Goal: Information Seeking & Learning: Compare options

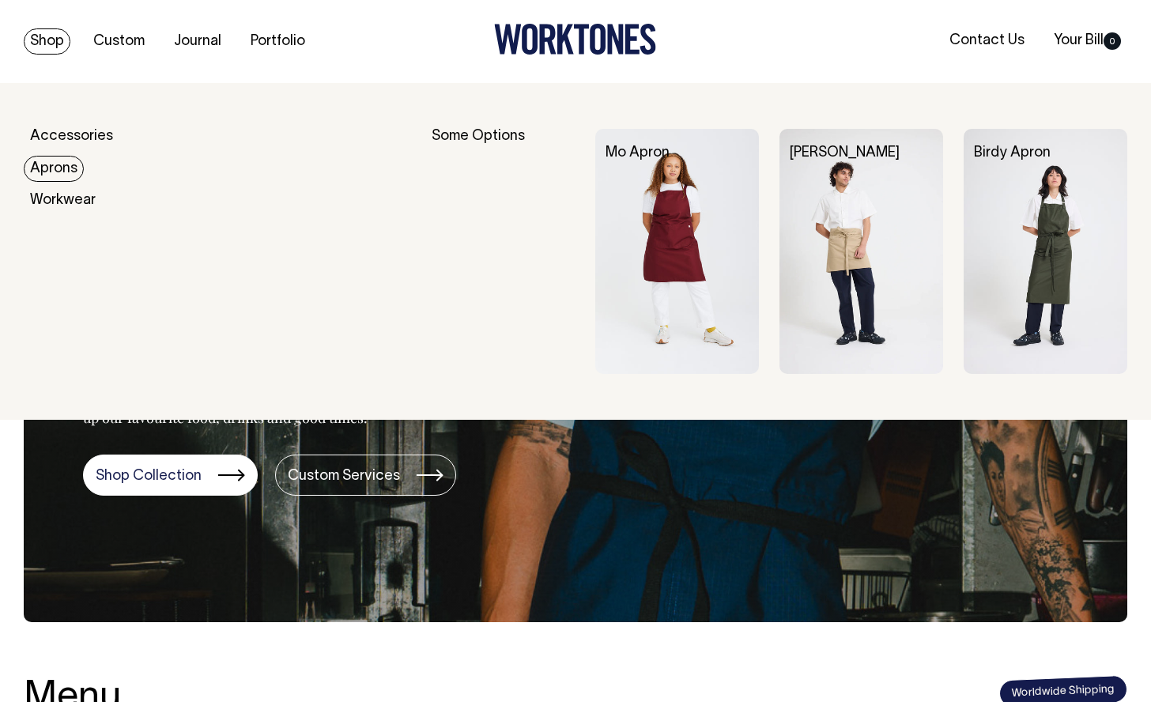
click at [49, 165] on link "Aprons" at bounding box center [54, 169] width 60 height 26
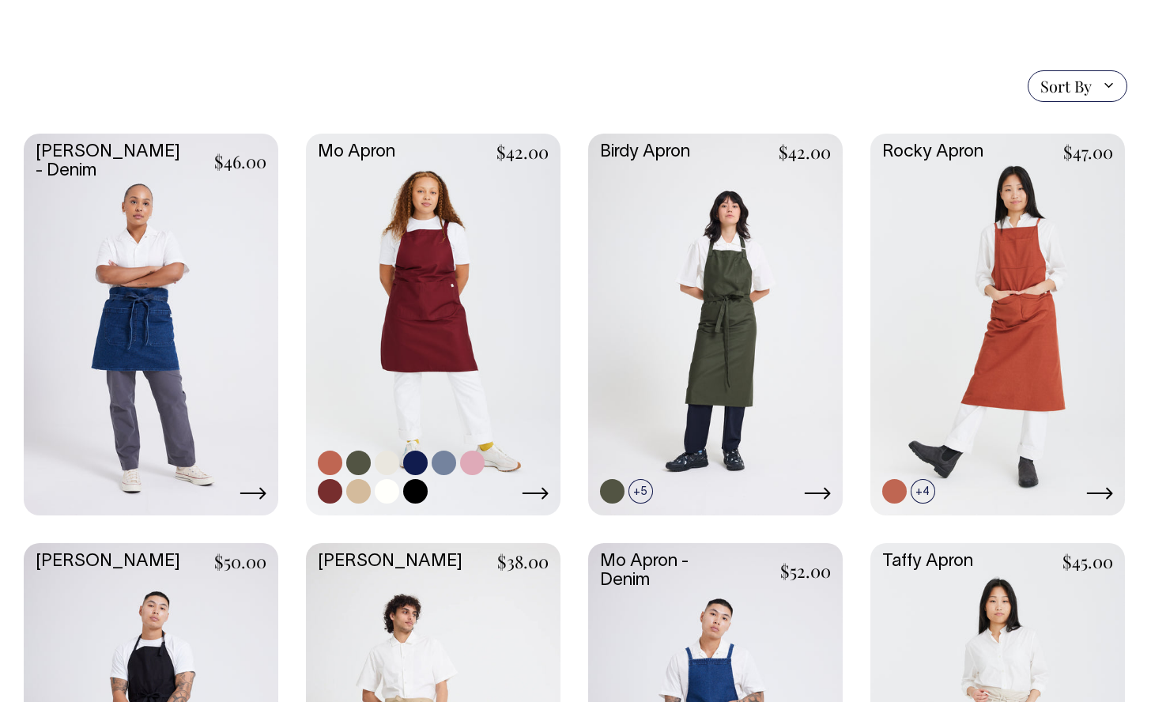
scroll to position [353, 0]
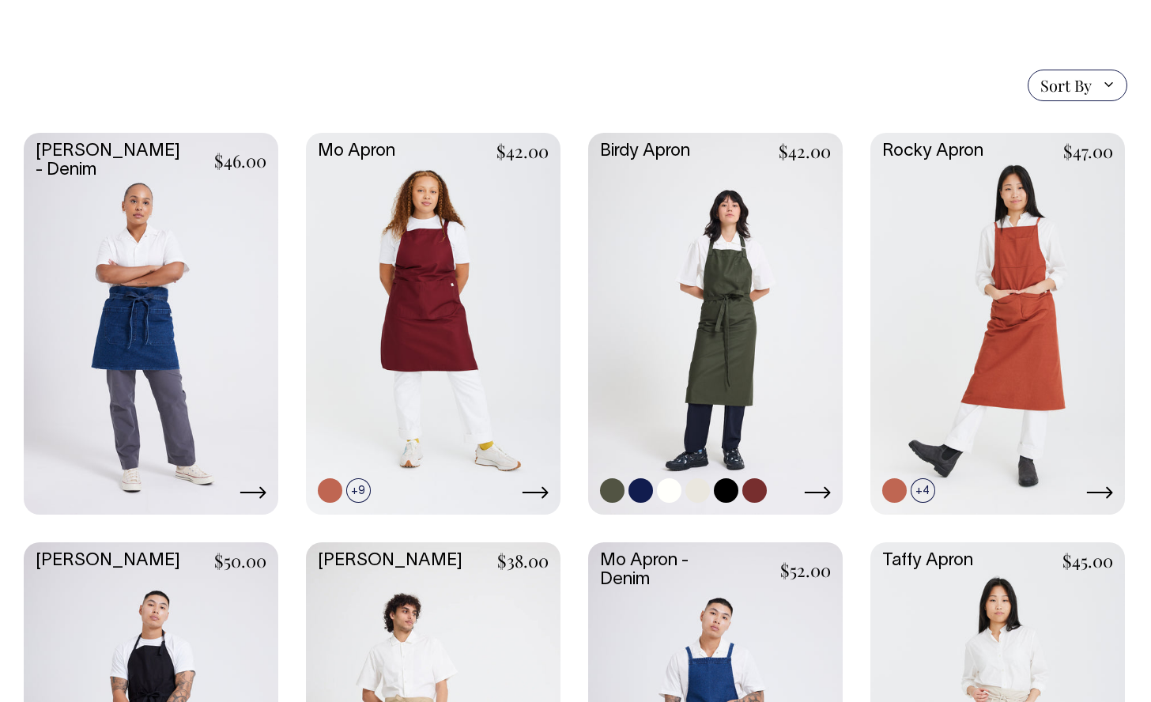
click at [721, 319] on link at bounding box center [715, 322] width 255 height 379
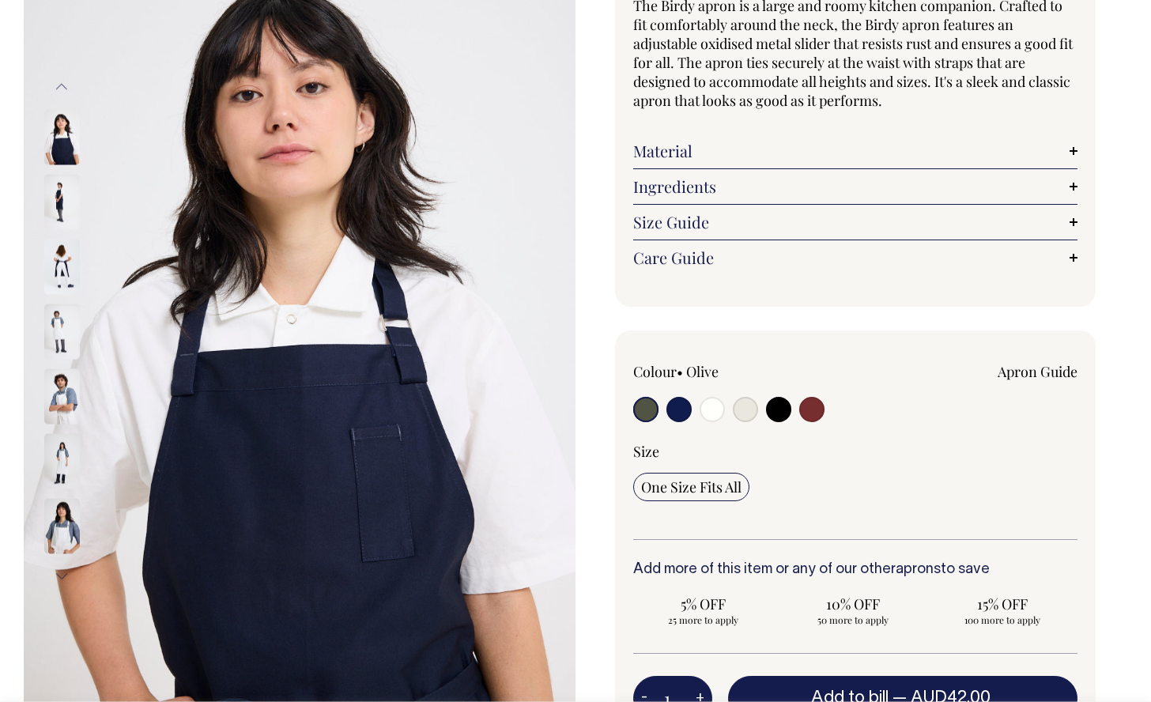
scroll to position [166, 0]
click at [704, 217] on link "Size Guide" at bounding box center [855, 221] width 444 height 19
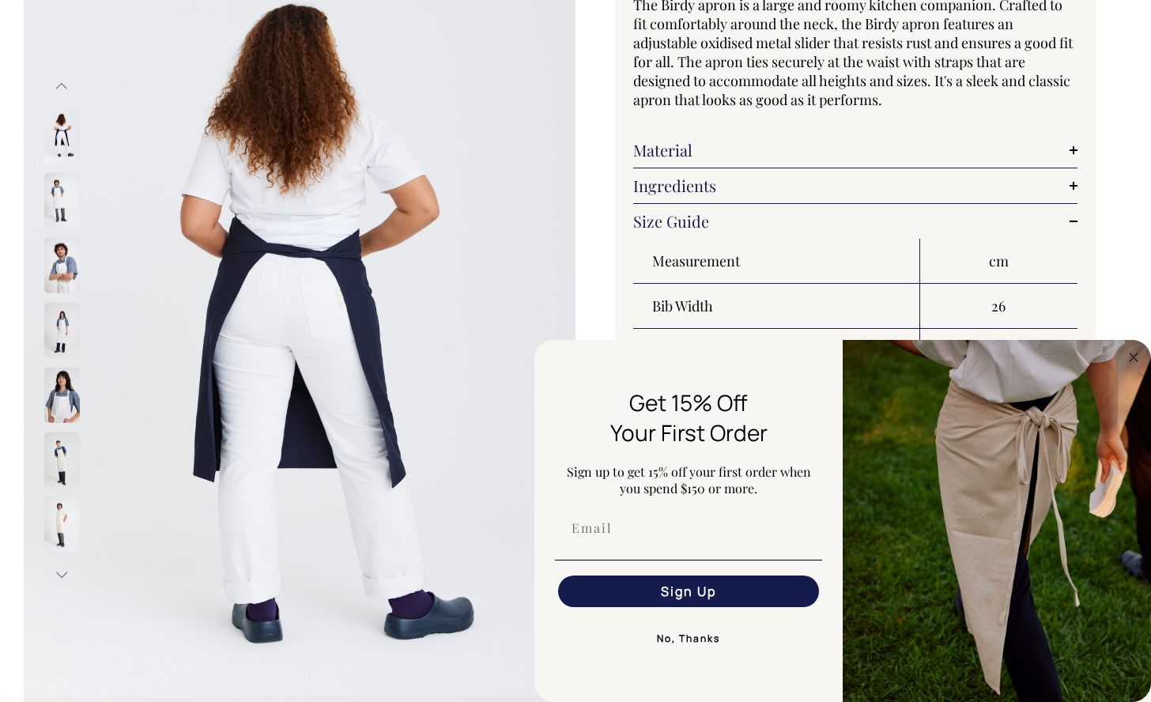
click at [63, 572] on button "Next" at bounding box center [62, 575] width 24 height 36
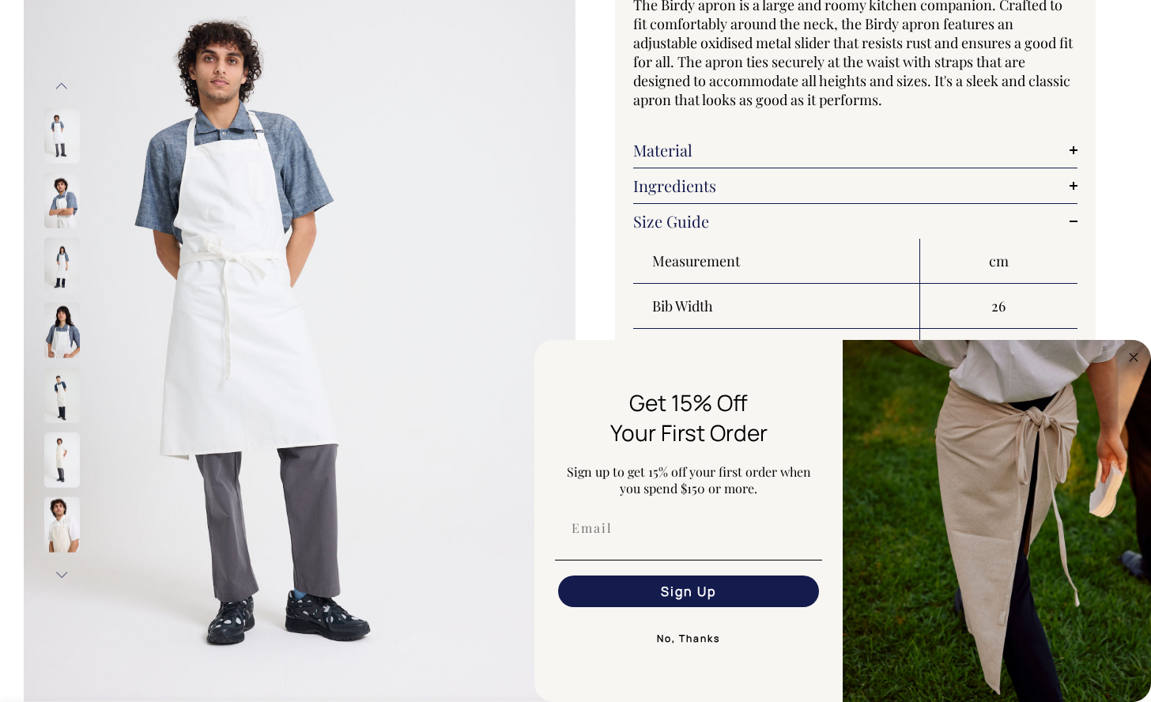
click at [63, 572] on button "Next" at bounding box center [62, 575] width 24 height 36
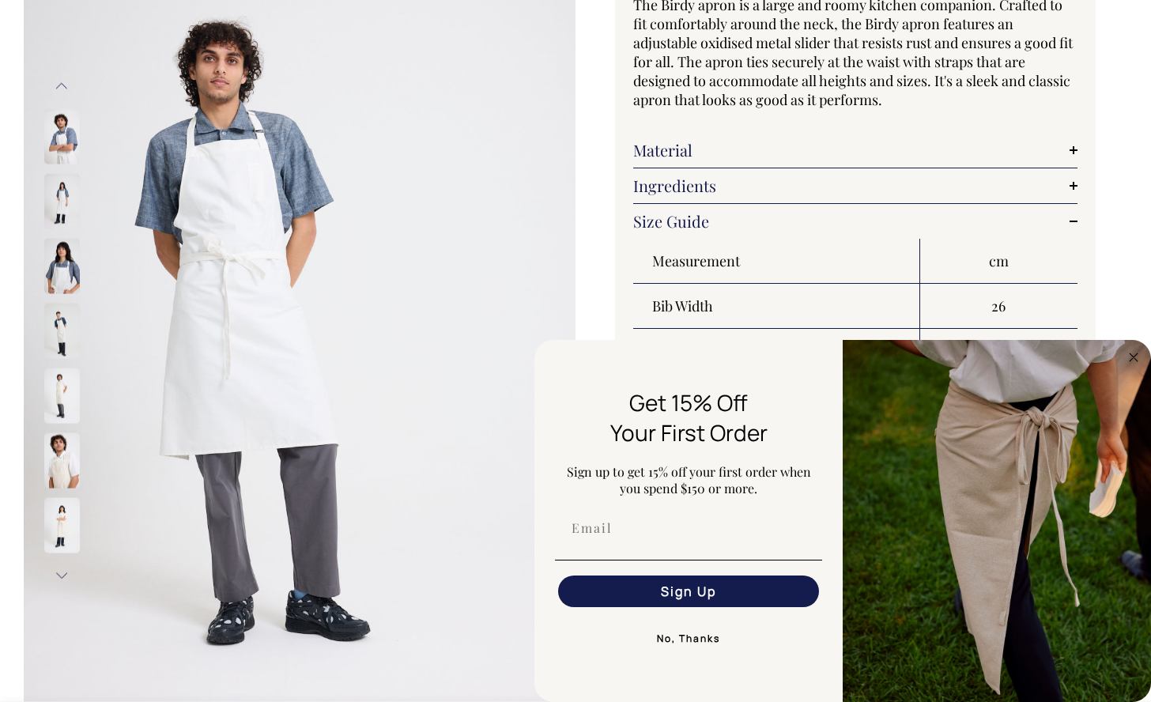
click at [63, 572] on button "Next" at bounding box center [62, 575] width 24 height 36
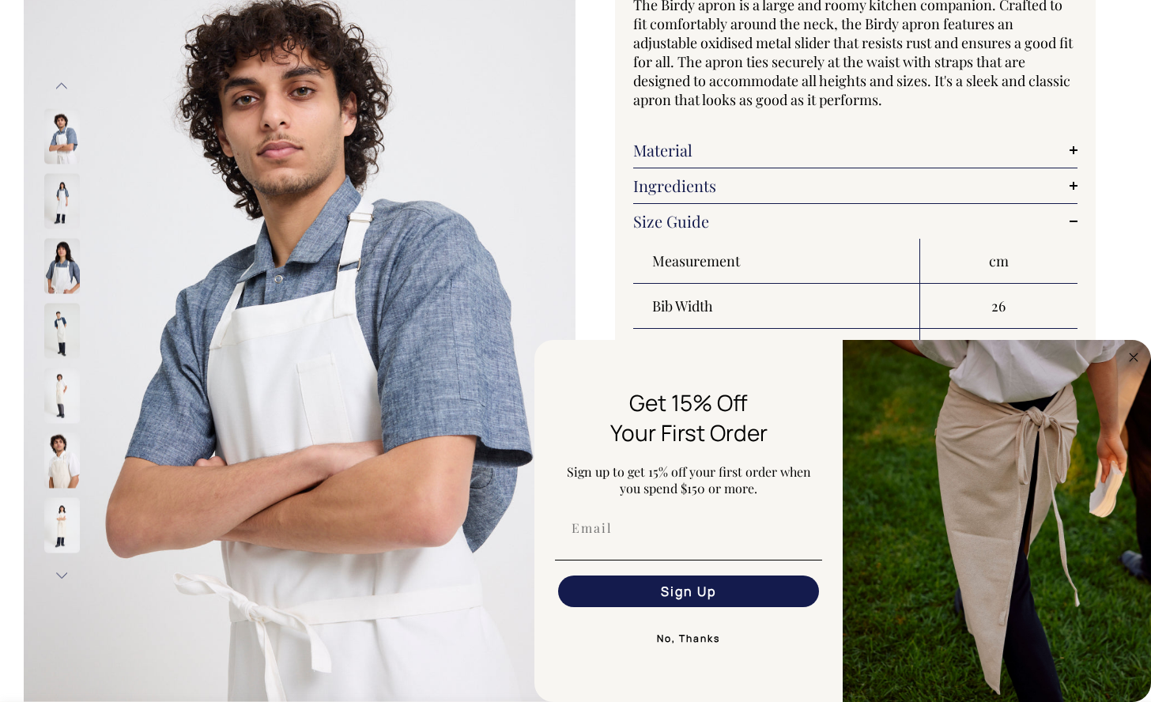
click at [63, 572] on button "Next" at bounding box center [62, 575] width 24 height 36
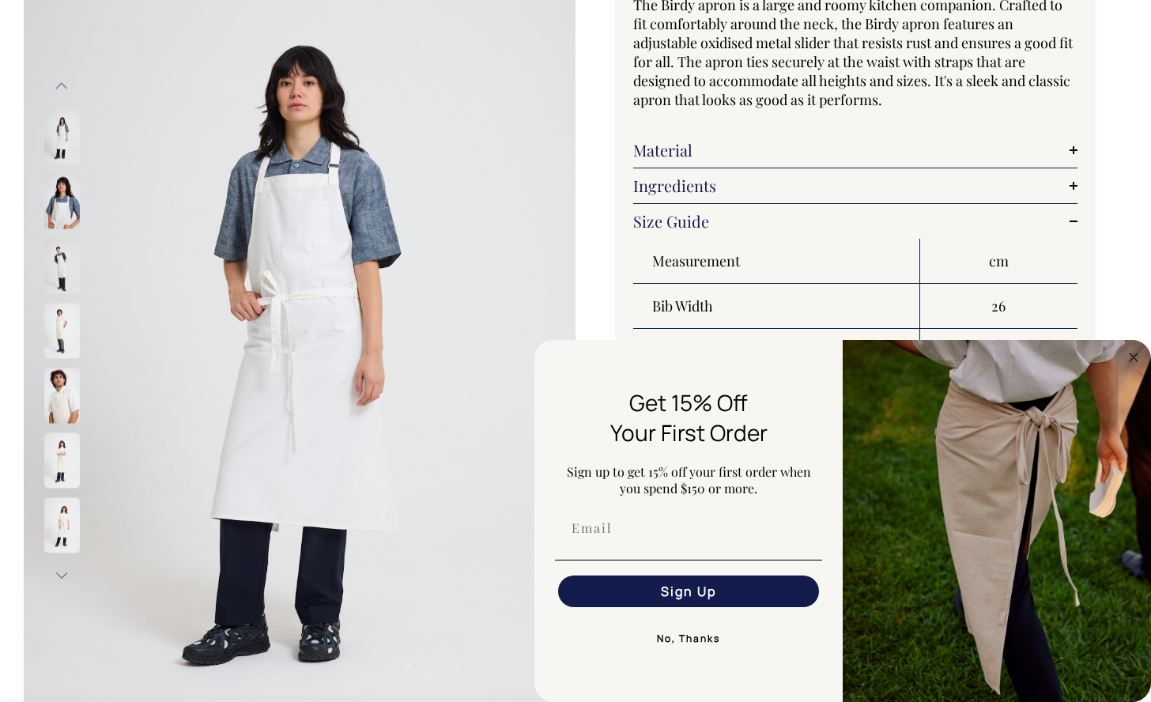
click at [63, 572] on button "Next" at bounding box center [62, 575] width 24 height 36
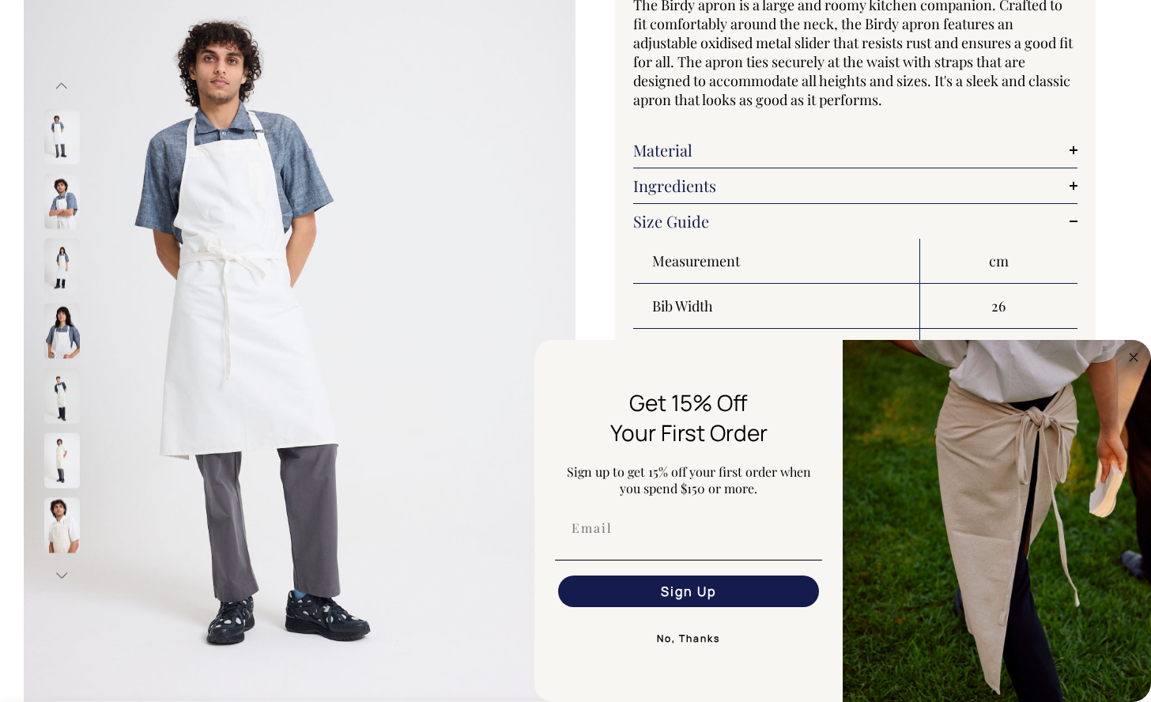
click at [62, 82] on button "Previous" at bounding box center [62, 87] width 24 height 36
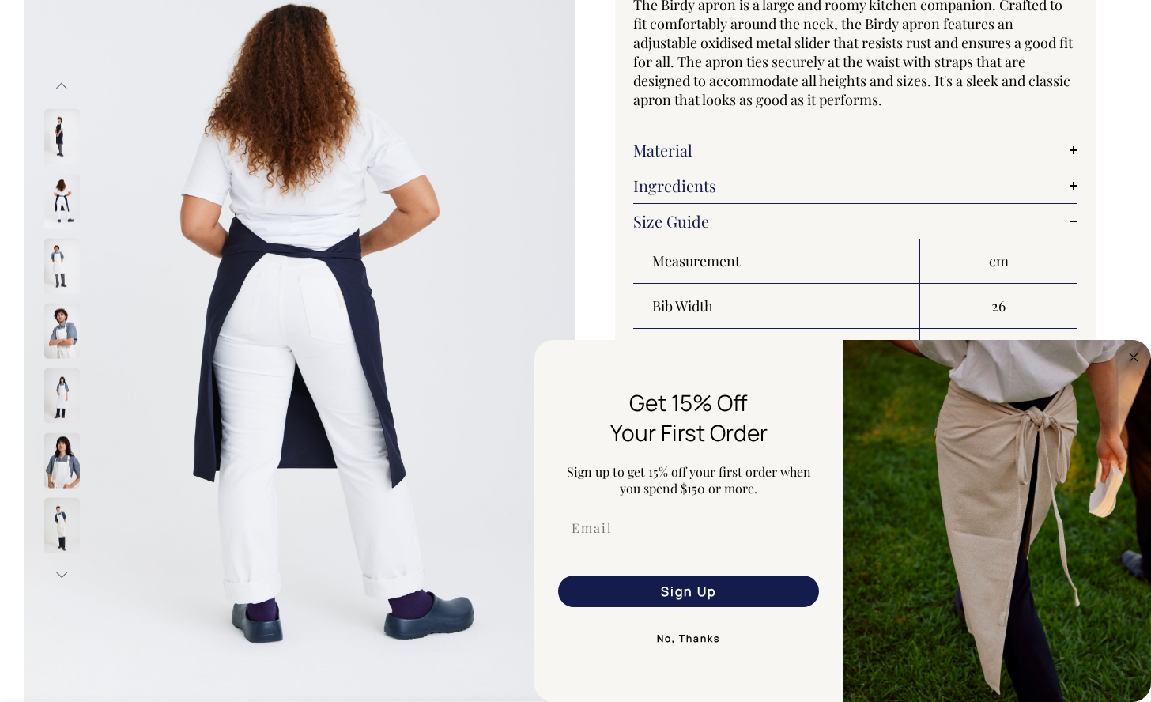
click at [62, 82] on button "Previous" at bounding box center [62, 87] width 24 height 36
click at [62, 82] on button "Previous" at bounding box center [62, 86] width 24 height 36
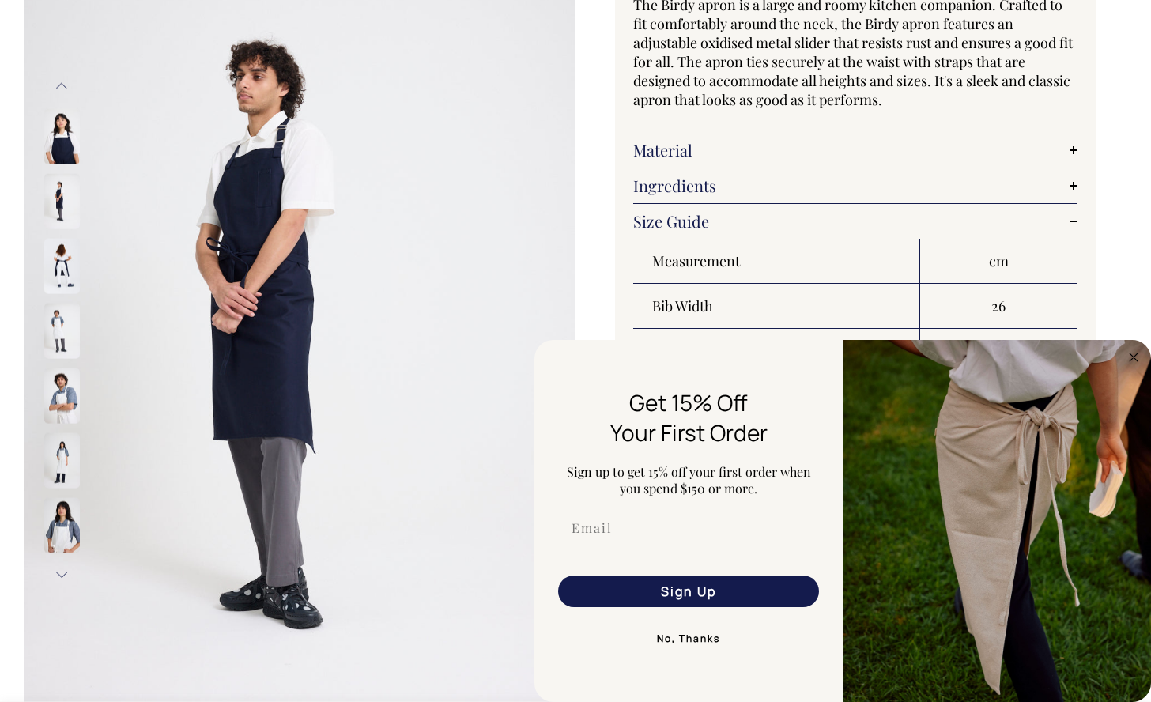
click at [62, 82] on button "Previous" at bounding box center [62, 87] width 24 height 36
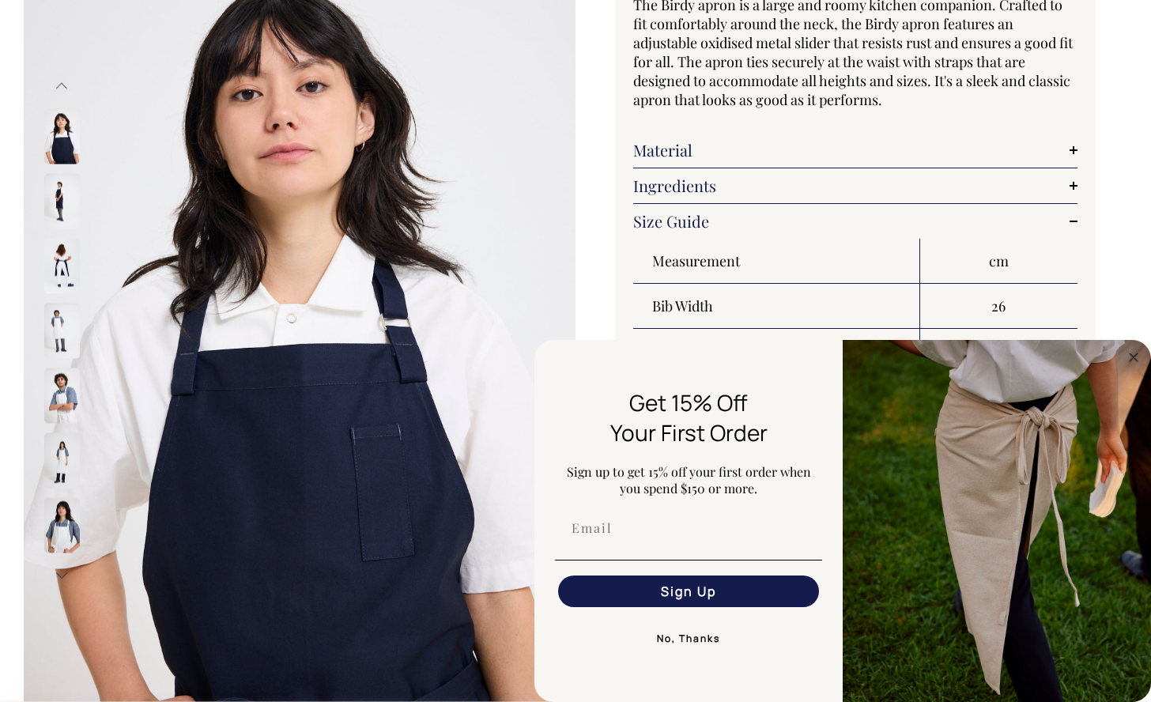
click at [62, 82] on button "Previous" at bounding box center [62, 87] width 24 height 36
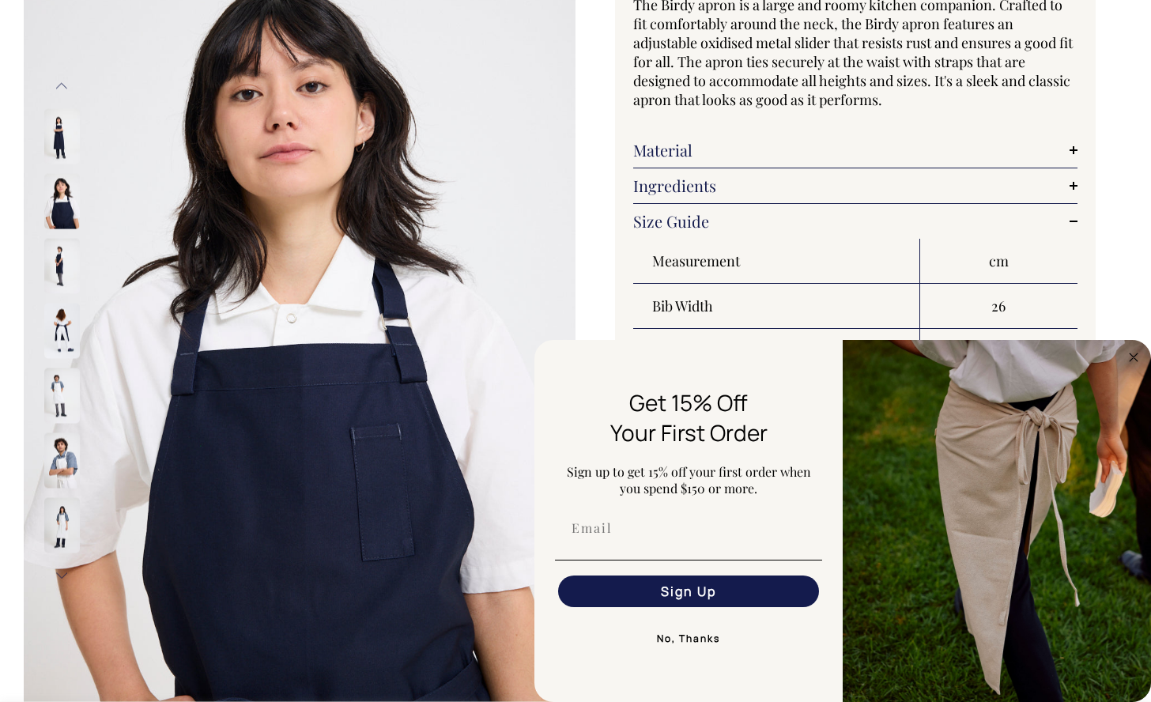
click at [62, 82] on button "Previous" at bounding box center [62, 87] width 24 height 36
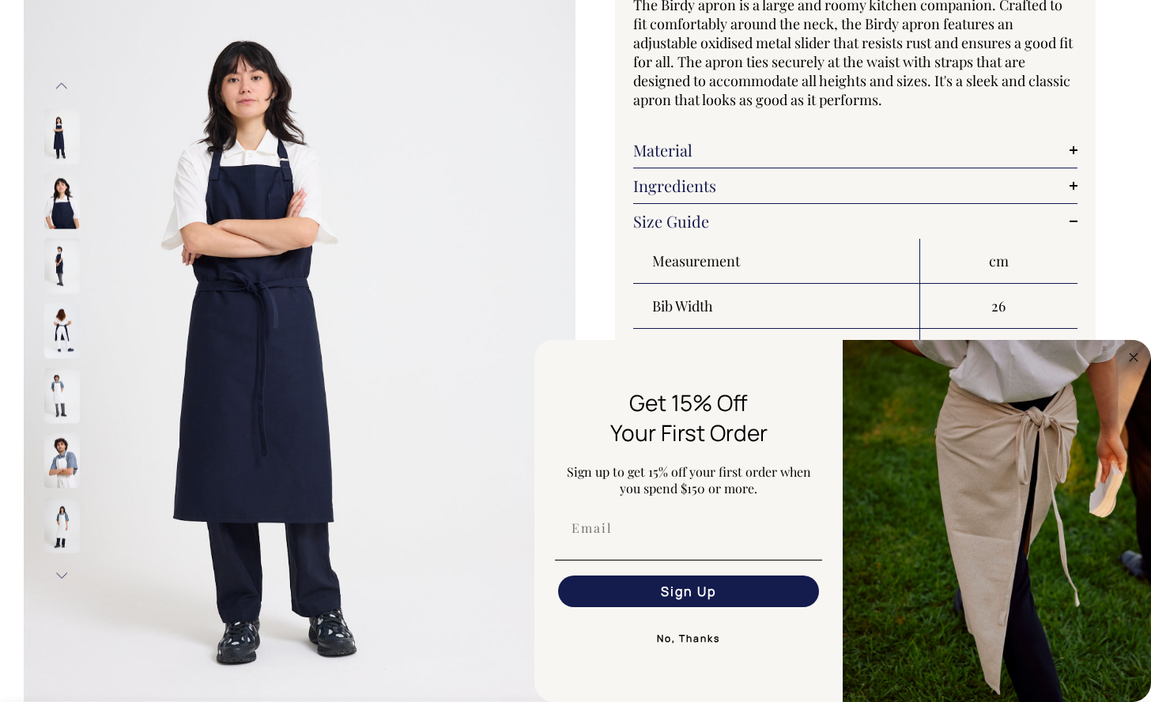
click at [62, 82] on button "Previous" at bounding box center [62, 87] width 24 height 36
click at [62, 574] on button "Next" at bounding box center [62, 575] width 24 height 36
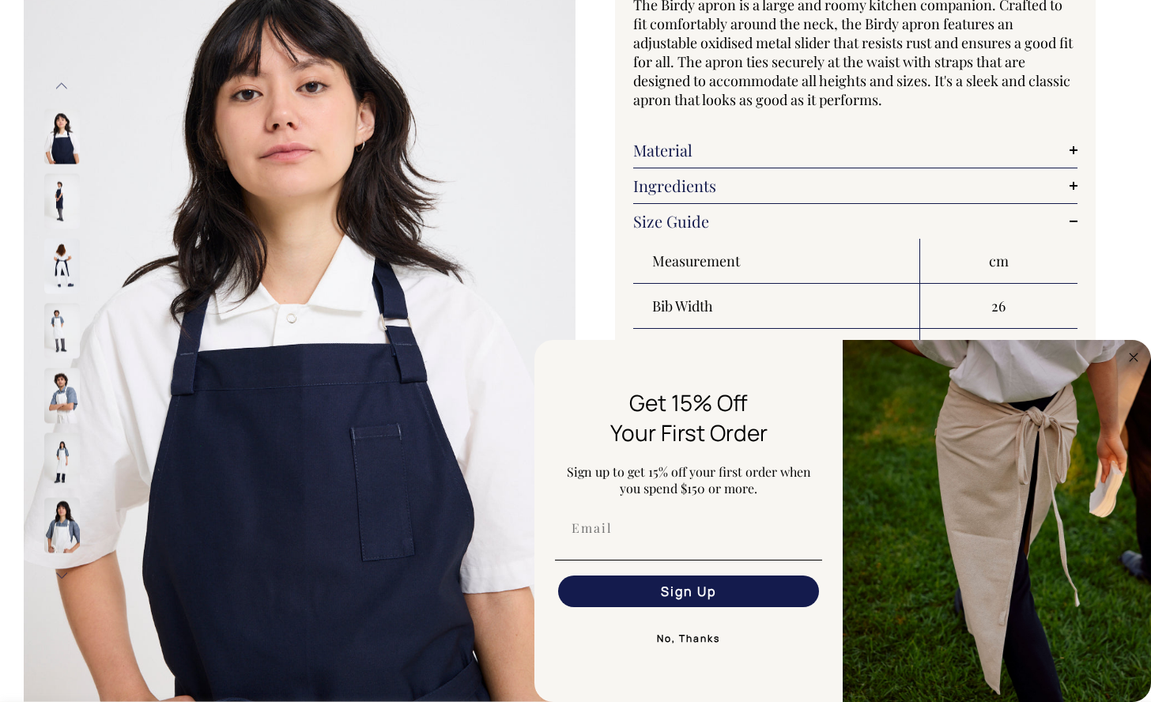
click at [62, 574] on button "Next" at bounding box center [62, 575] width 24 height 36
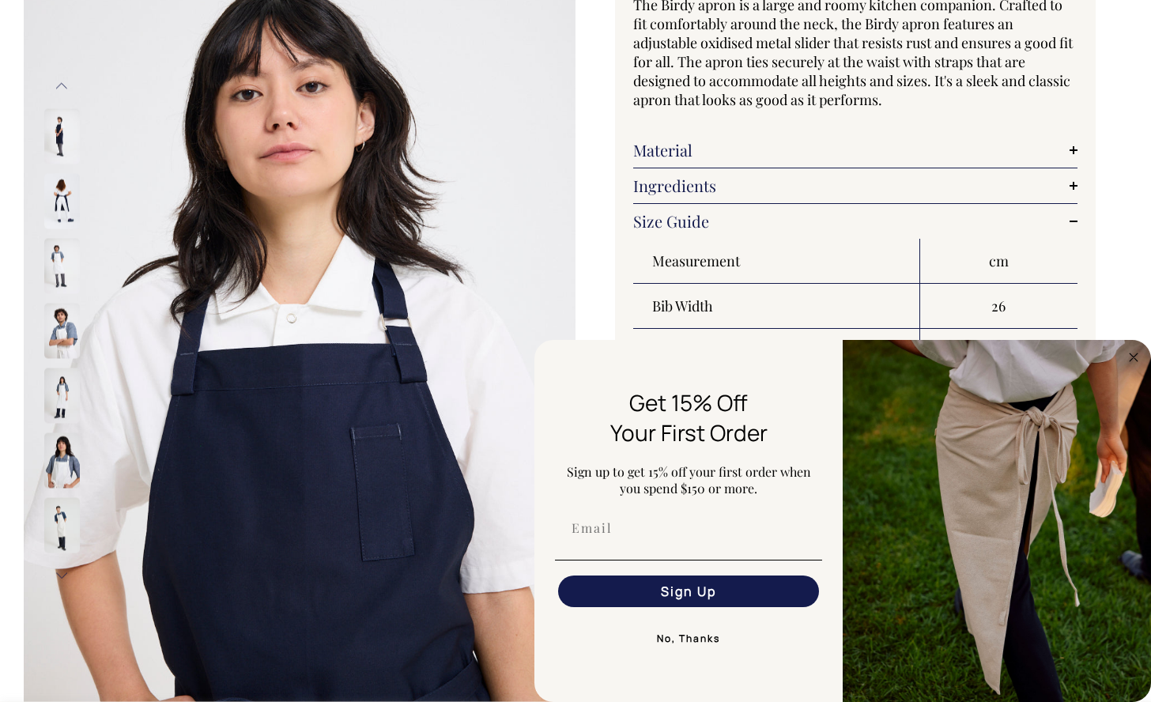
click at [62, 574] on button "Next" at bounding box center [62, 575] width 24 height 36
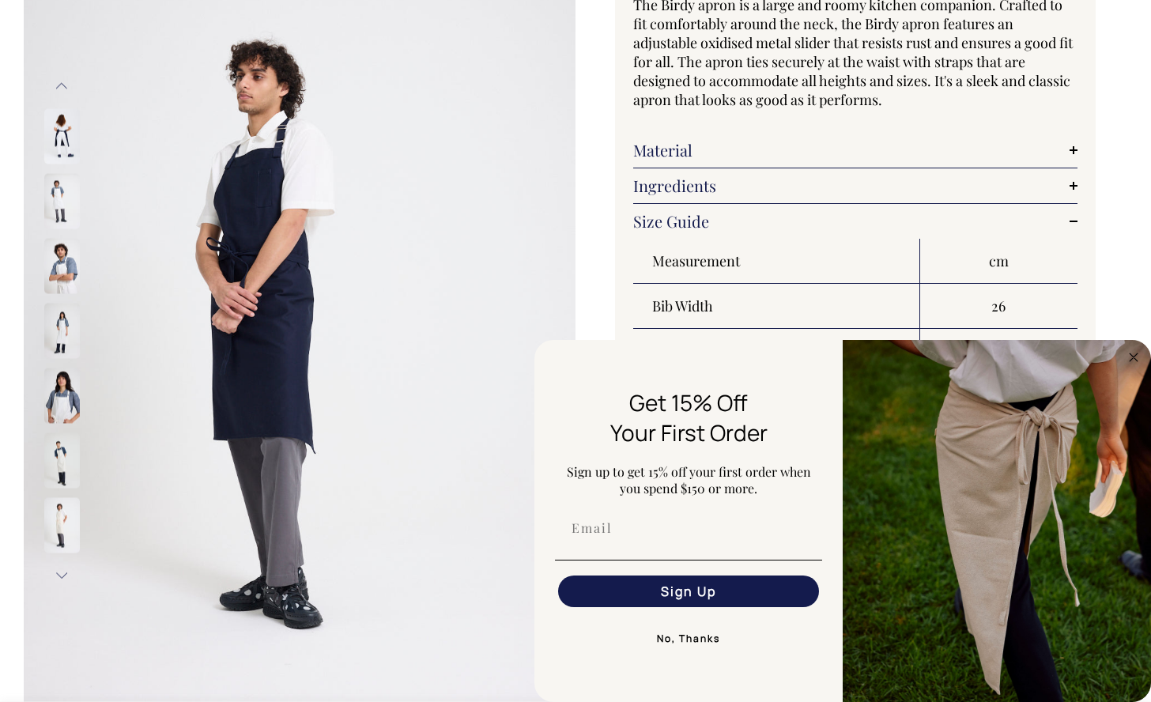
click at [62, 574] on button "Next" at bounding box center [62, 575] width 24 height 36
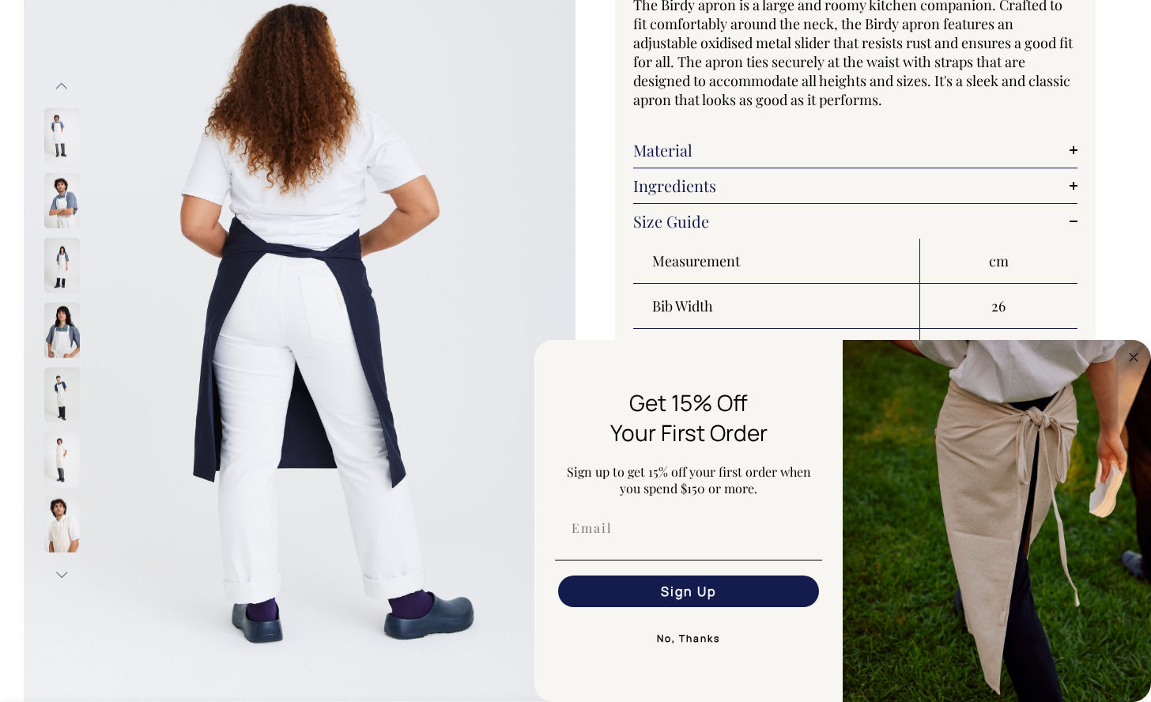
click at [62, 574] on button "Next" at bounding box center [62, 575] width 24 height 36
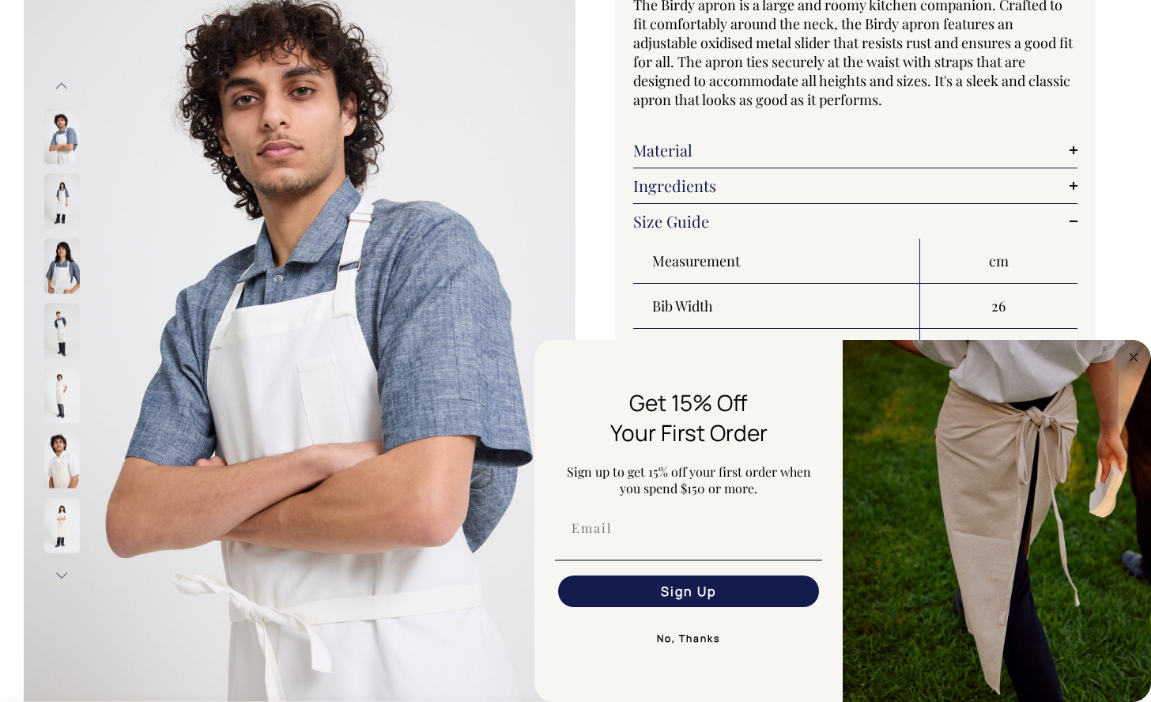
click at [62, 574] on button "Next" at bounding box center [62, 575] width 24 height 36
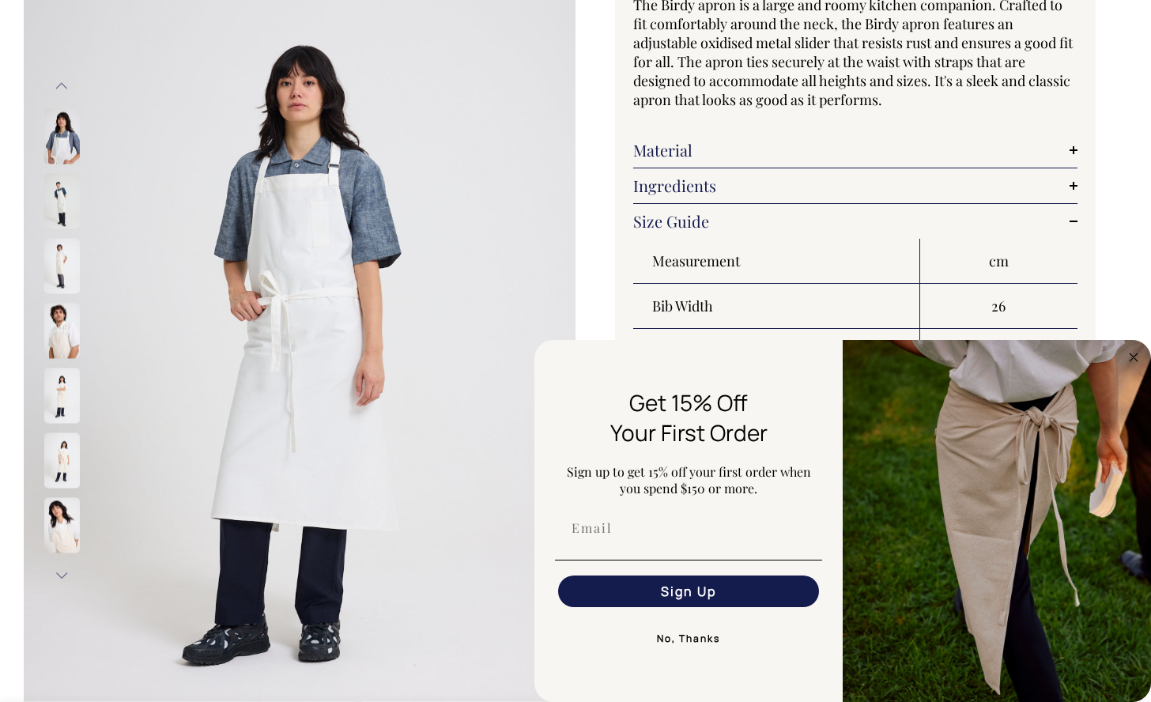
click at [62, 574] on button "Next" at bounding box center [62, 575] width 24 height 36
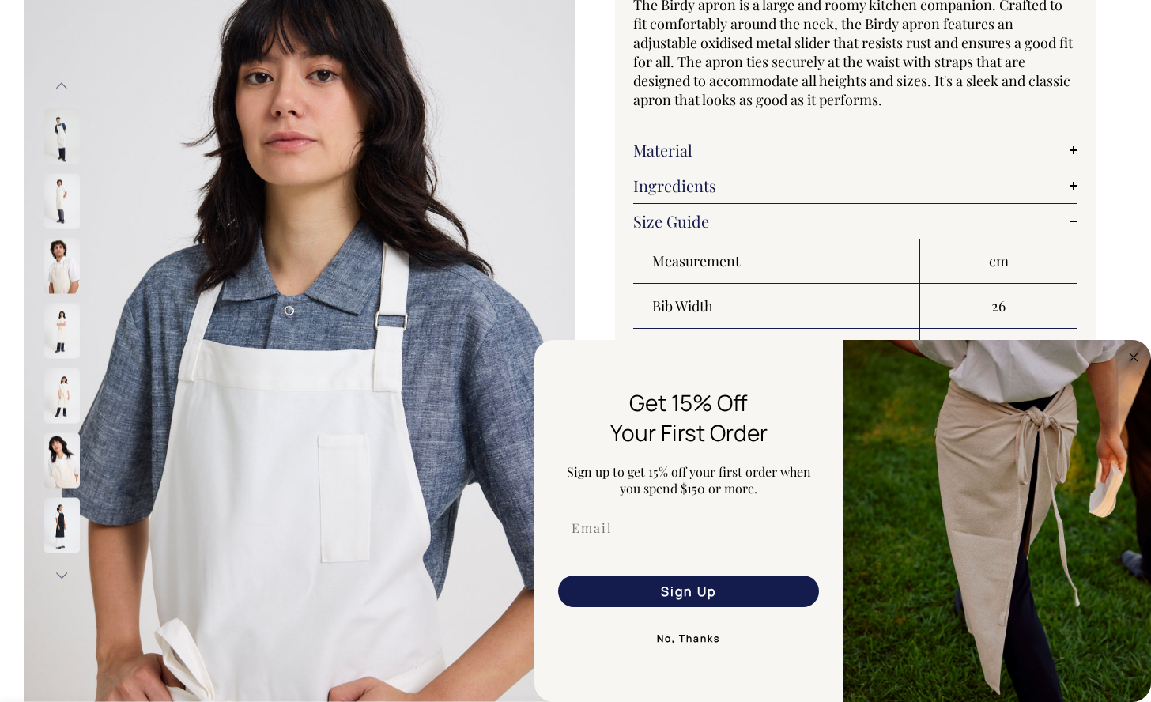
click at [62, 574] on button "Next" at bounding box center [62, 575] width 24 height 36
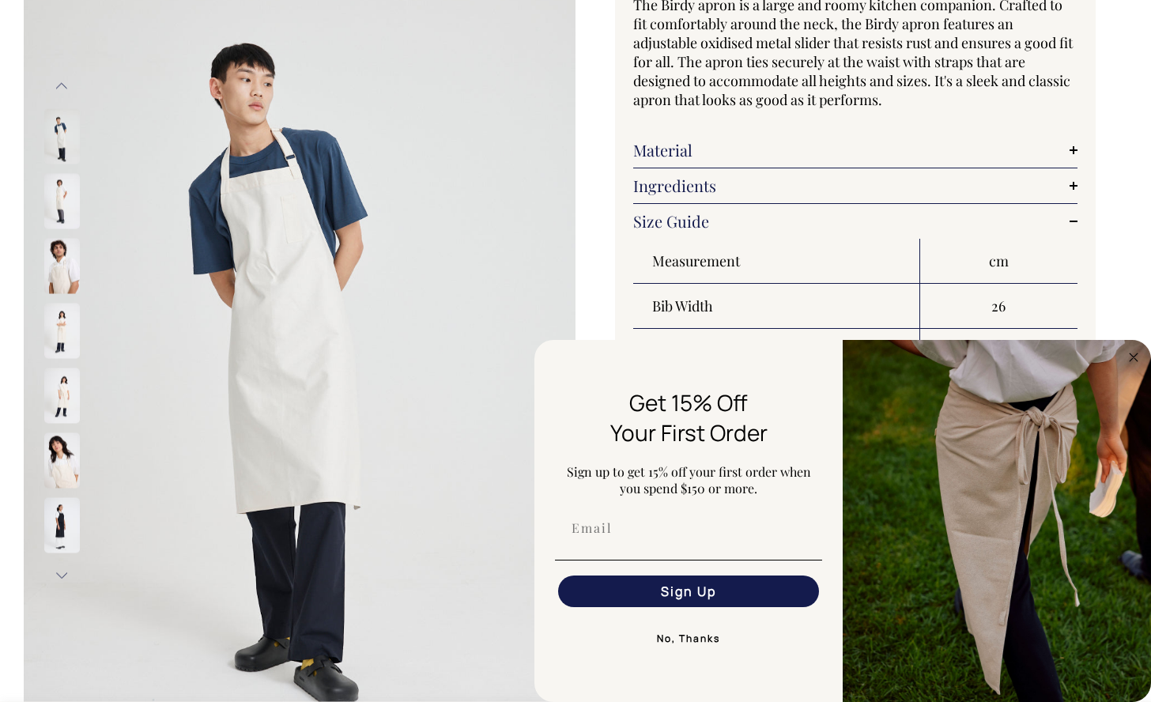
click at [62, 574] on button "Next" at bounding box center [62, 575] width 24 height 36
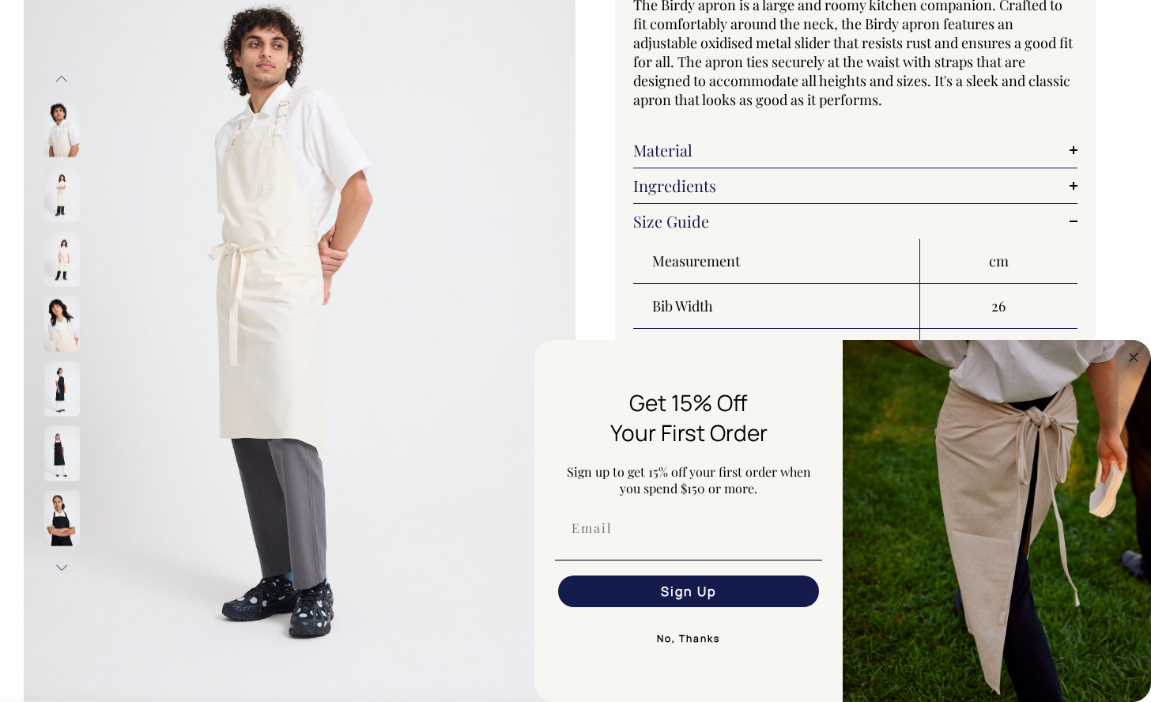
click at [62, 574] on button "Next" at bounding box center [62, 568] width 24 height 36
click at [62, 574] on button "Next" at bounding box center [62, 563] width 24 height 36
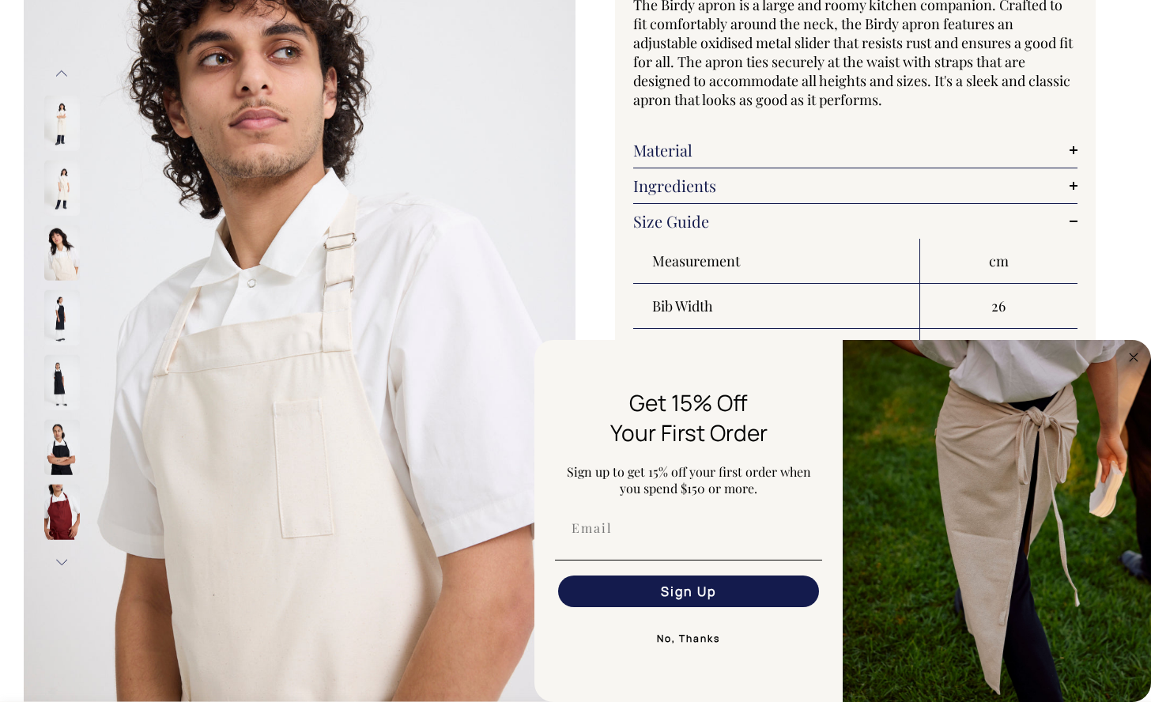
click at [62, 574] on button "Next" at bounding box center [62, 563] width 24 height 36
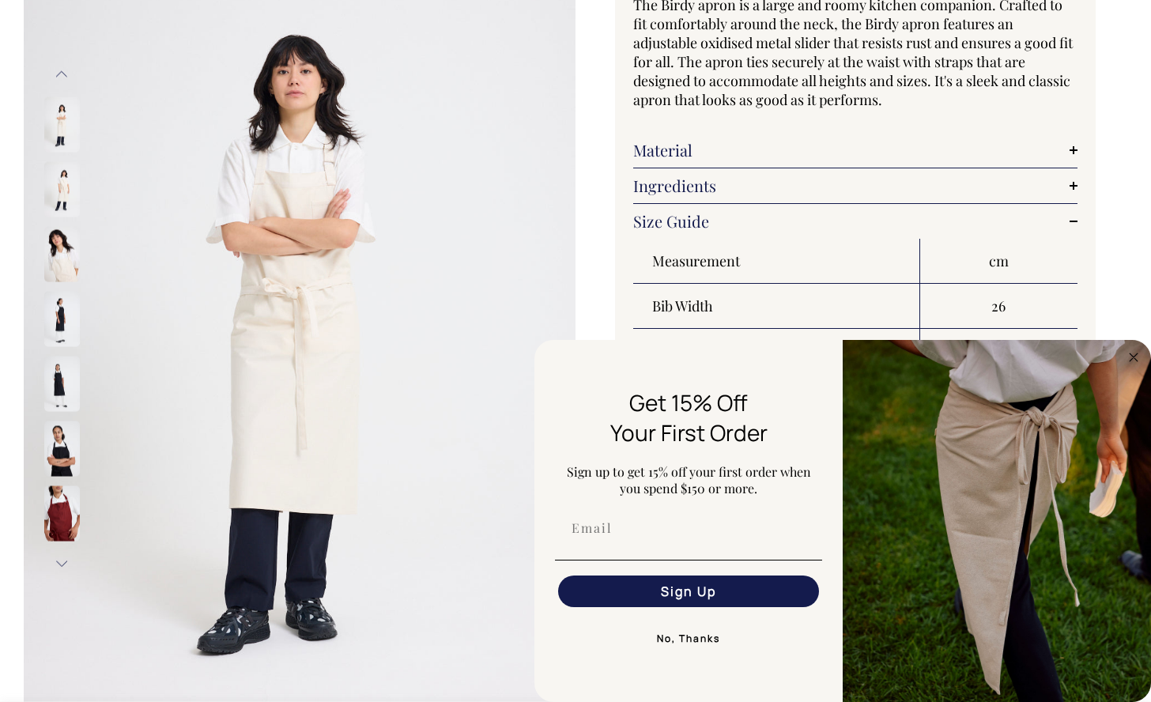
click at [62, 574] on button "Next" at bounding box center [62, 564] width 24 height 36
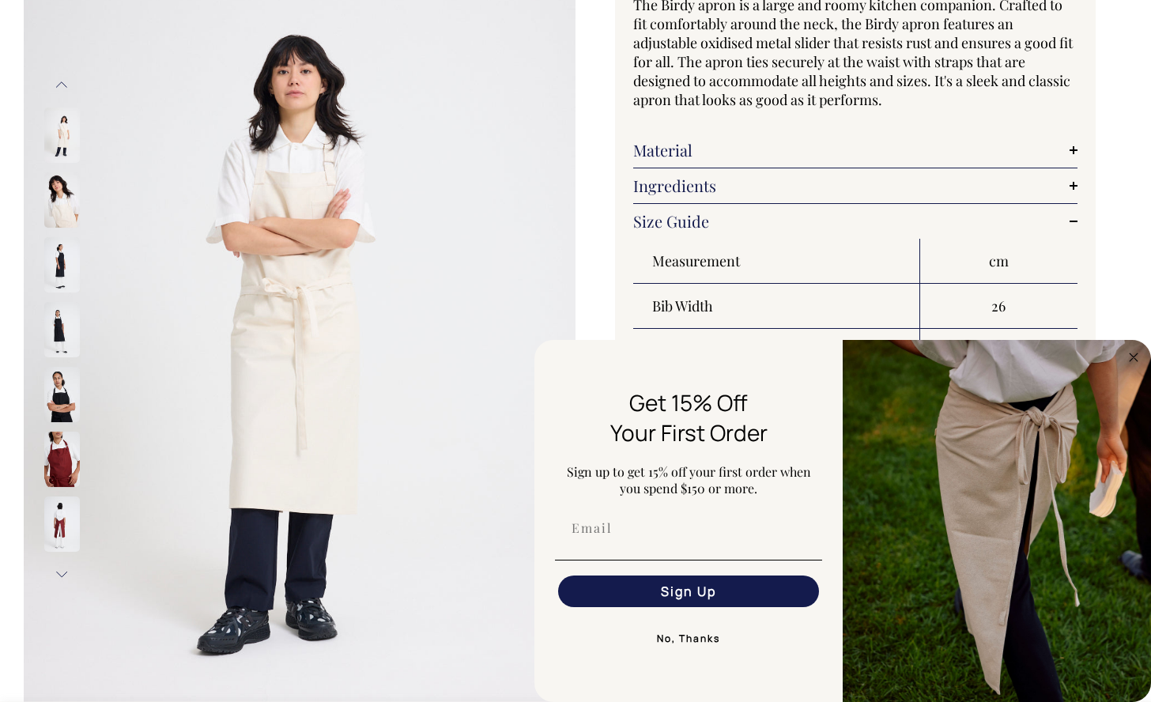
click at [62, 574] on button "Next" at bounding box center [62, 575] width 24 height 36
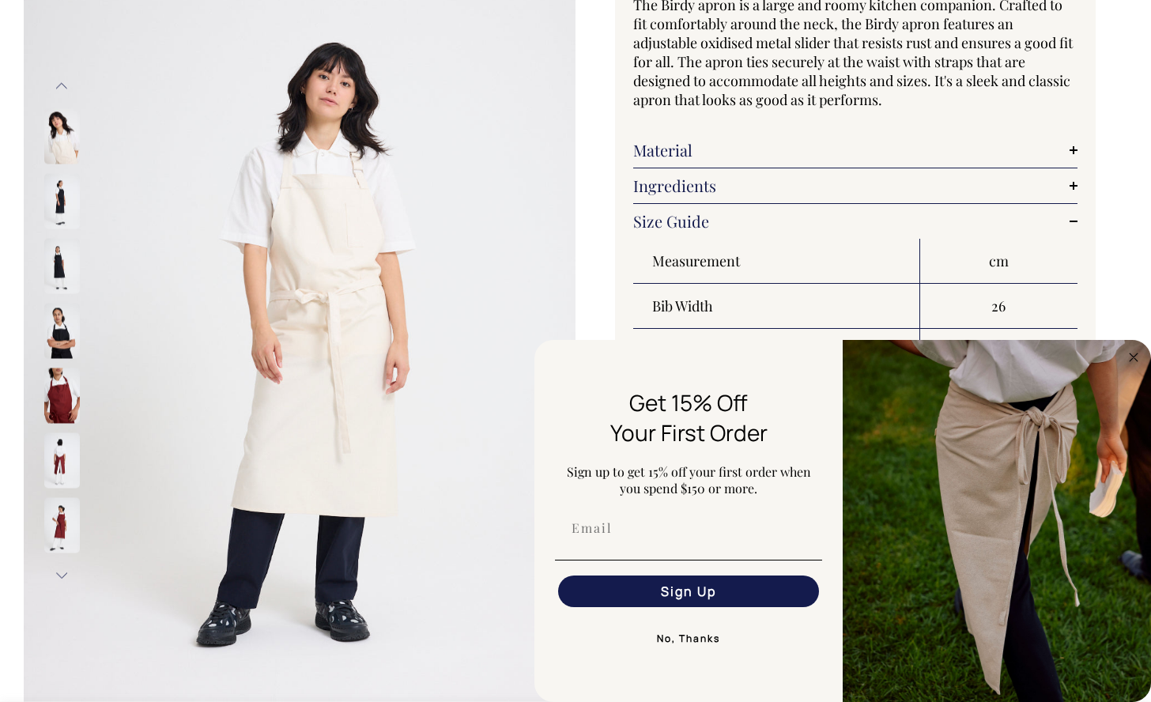
click at [62, 574] on button "Next" at bounding box center [62, 575] width 24 height 36
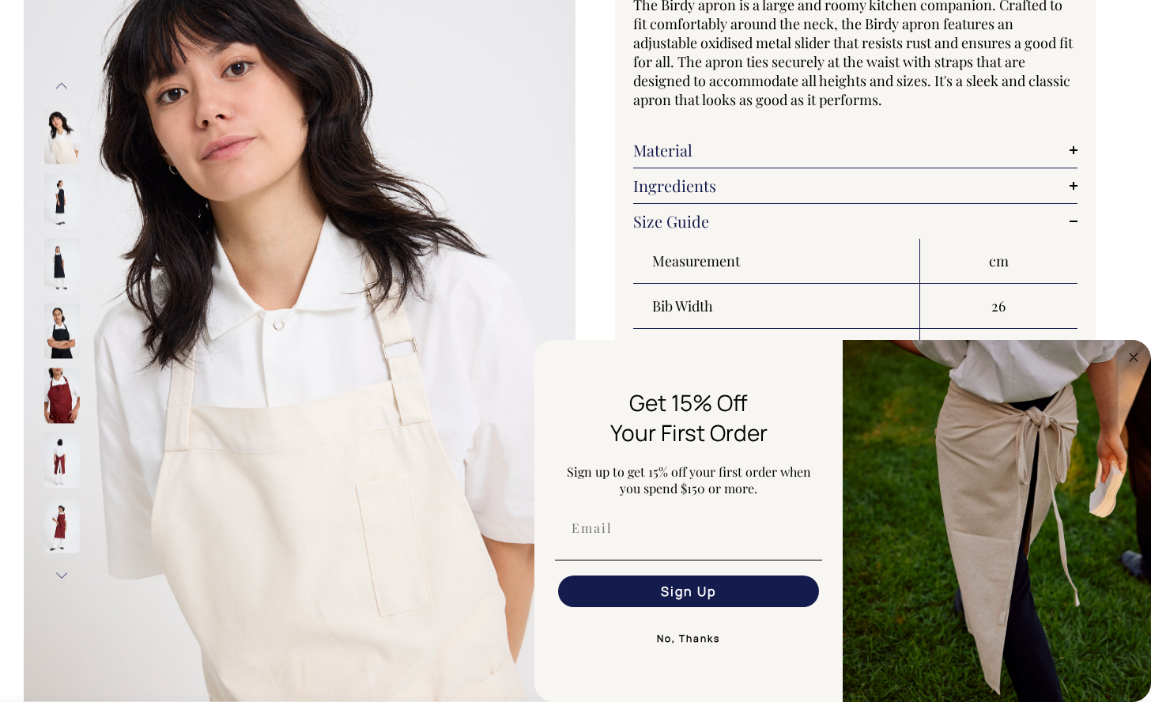
click at [62, 574] on button "Next" at bounding box center [62, 575] width 24 height 36
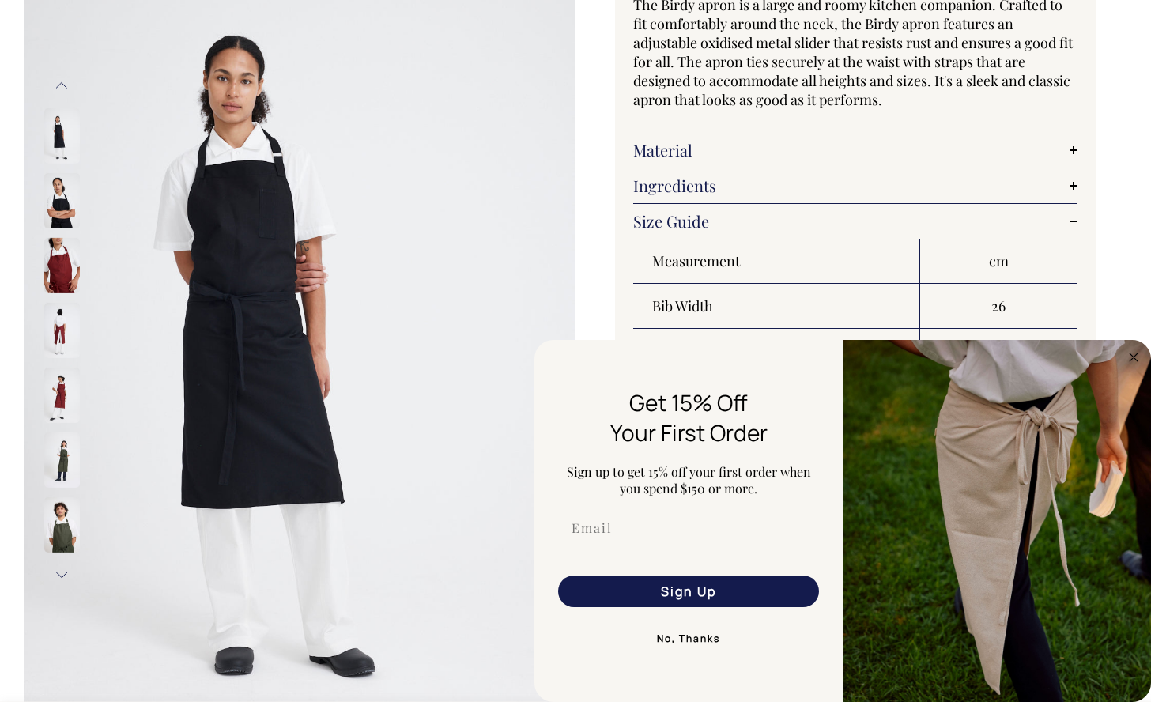
click at [62, 574] on button "Next" at bounding box center [62, 575] width 24 height 36
click at [61, 464] on img at bounding box center [62, 459] width 36 height 55
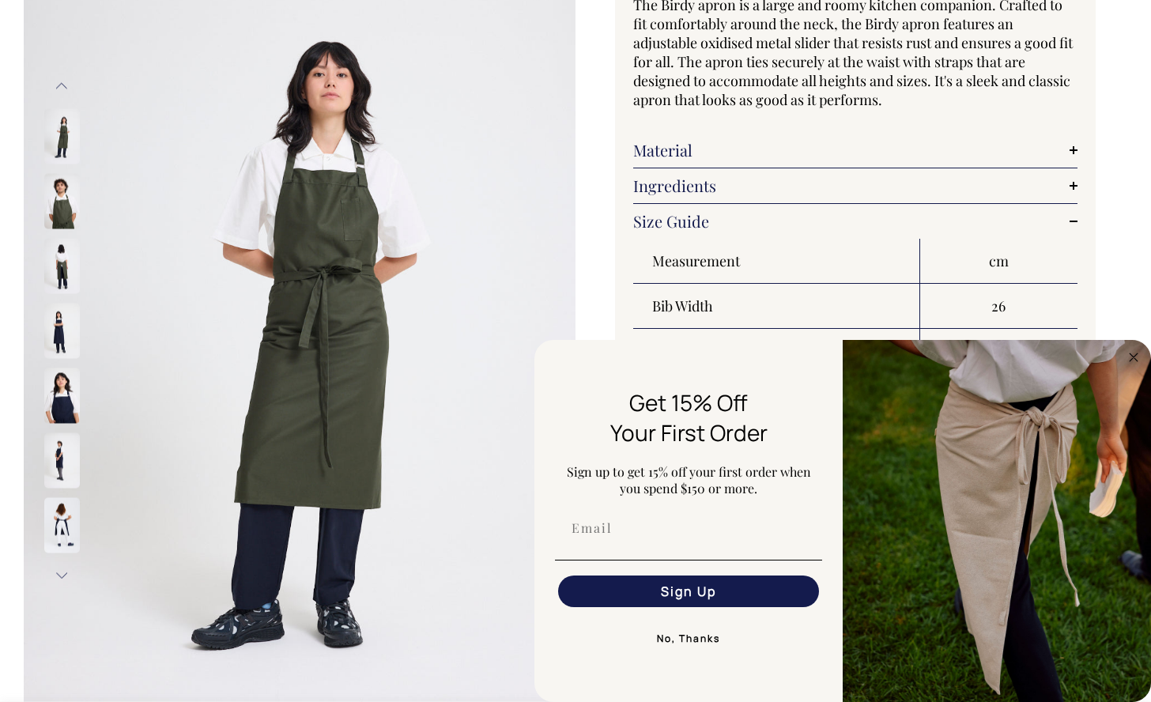
click at [62, 573] on button "Next" at bounding box center [62, 575] width 24 height 36
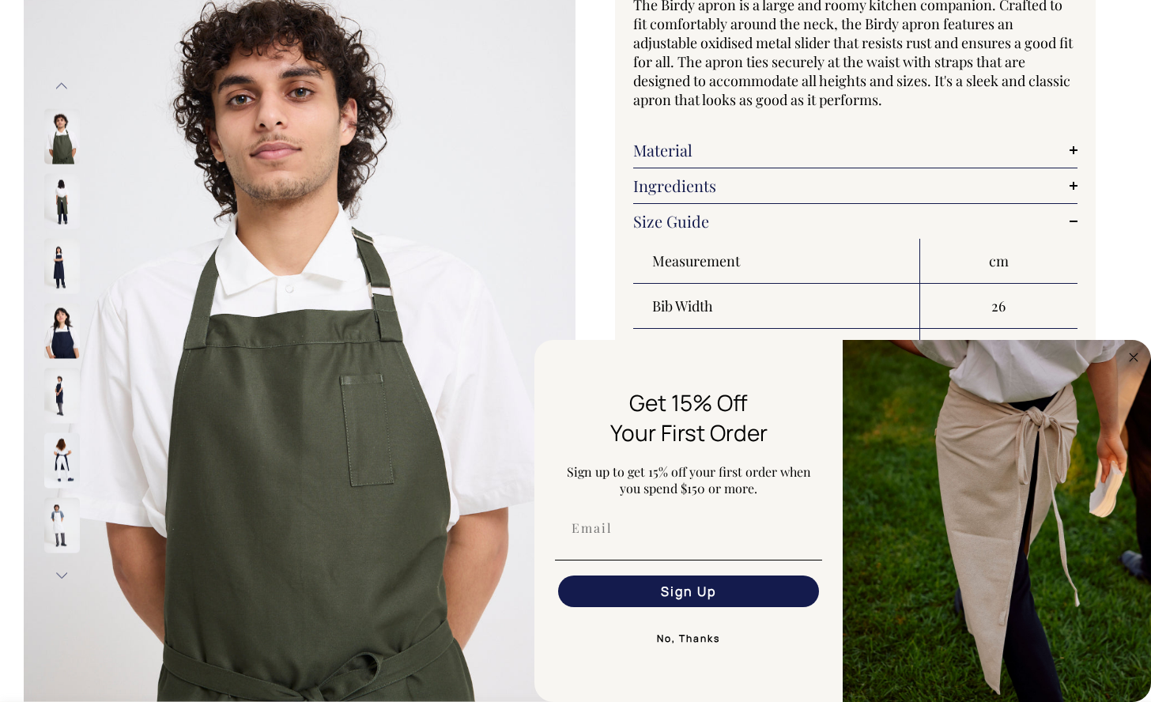
click at [62, 573] on button "Next" at bounding box center [62, 575] width 24 height 36
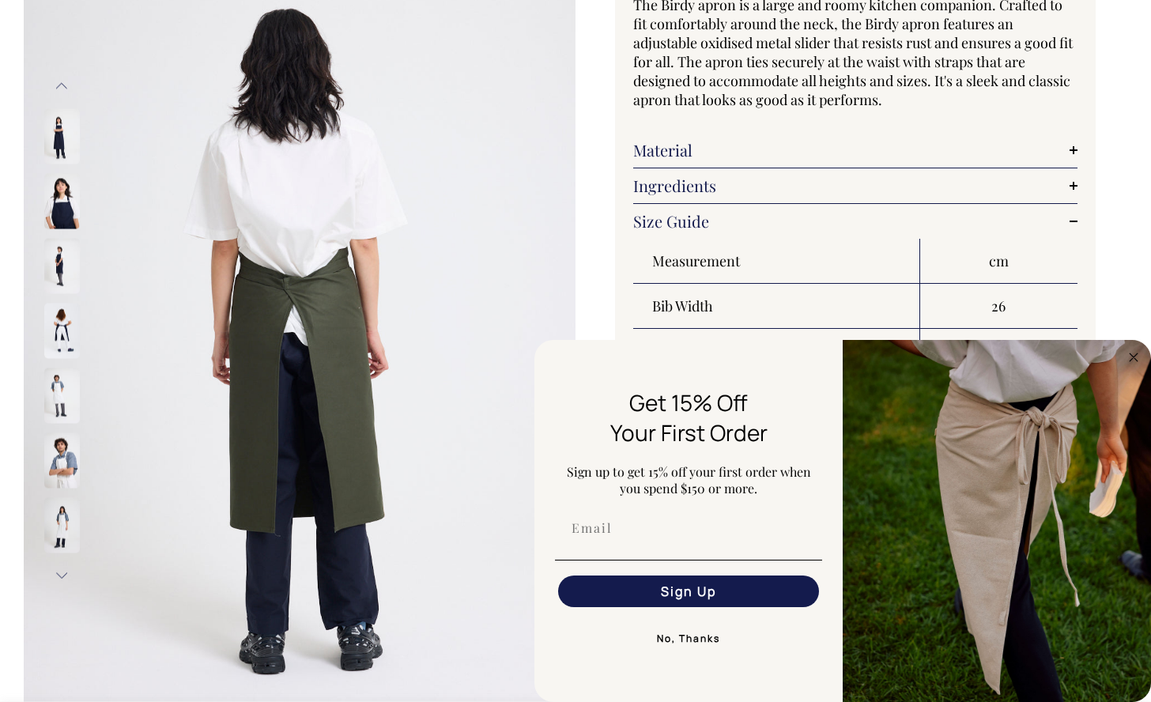
click at [62, 573] on button "Next" at bounding box center [62, 575] width 24 height 36
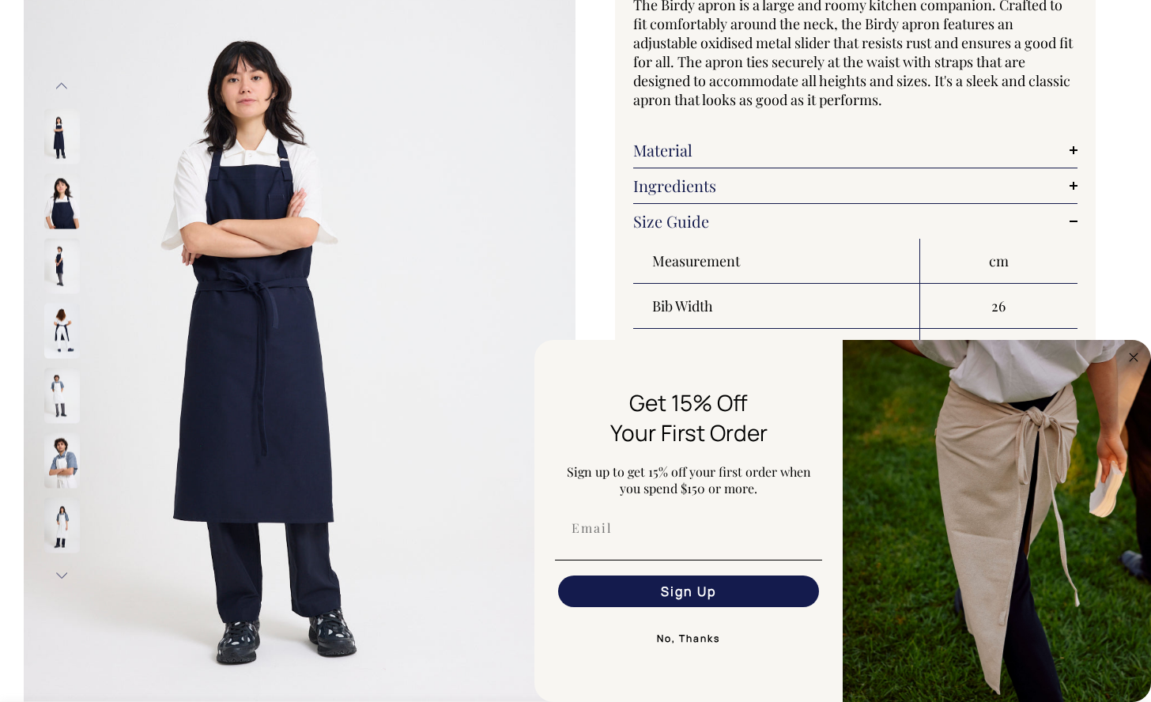
click at [58, 80] on button "Previous" at bounding box center [62, 87] width 24 height 36
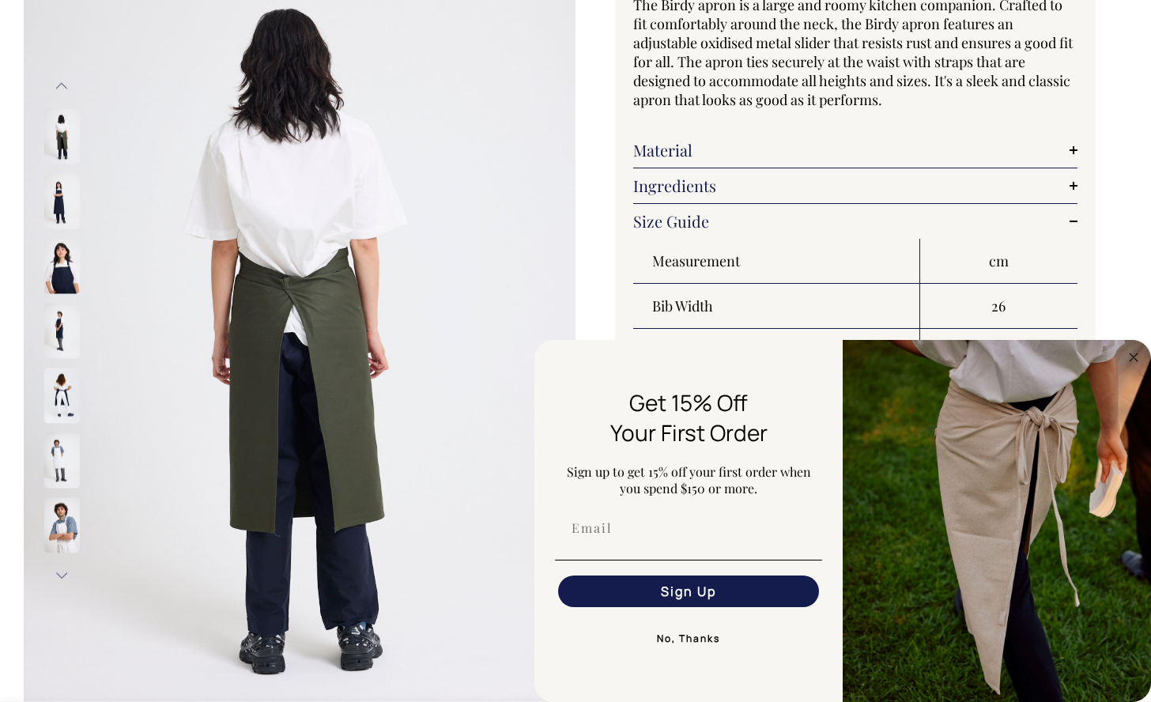
click at [61, 79] on button "Previous" at bounding box center [62, 87] width 24 height 36
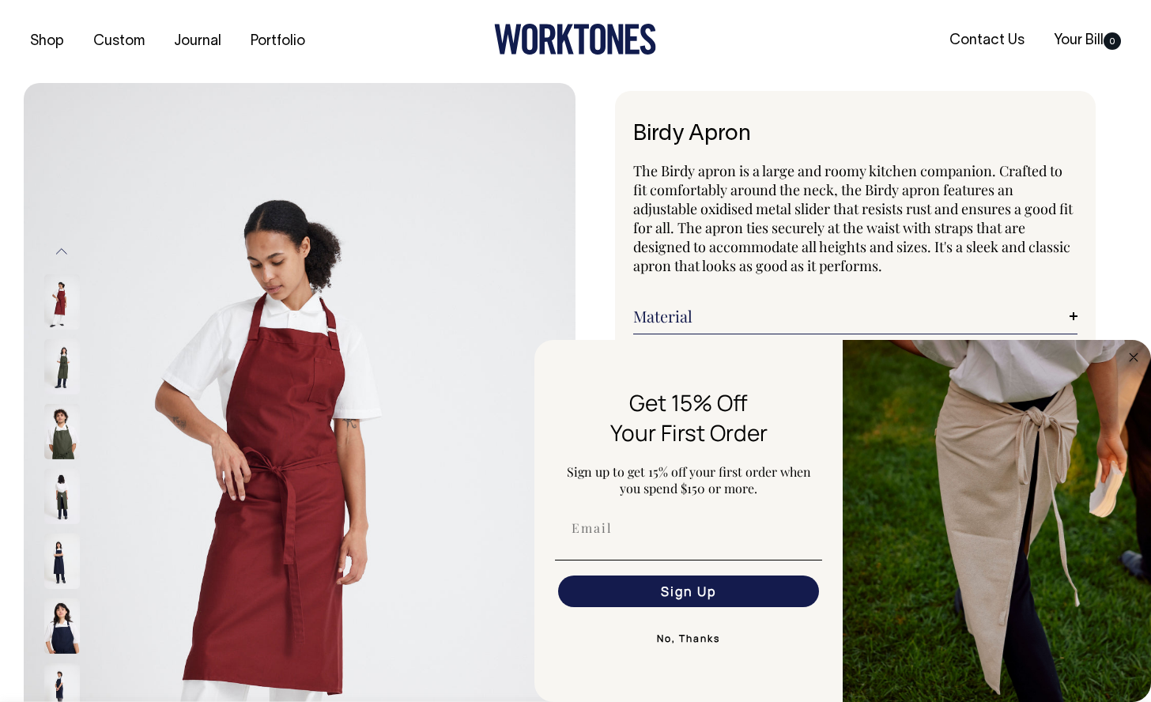
scroll to position [0, 0]
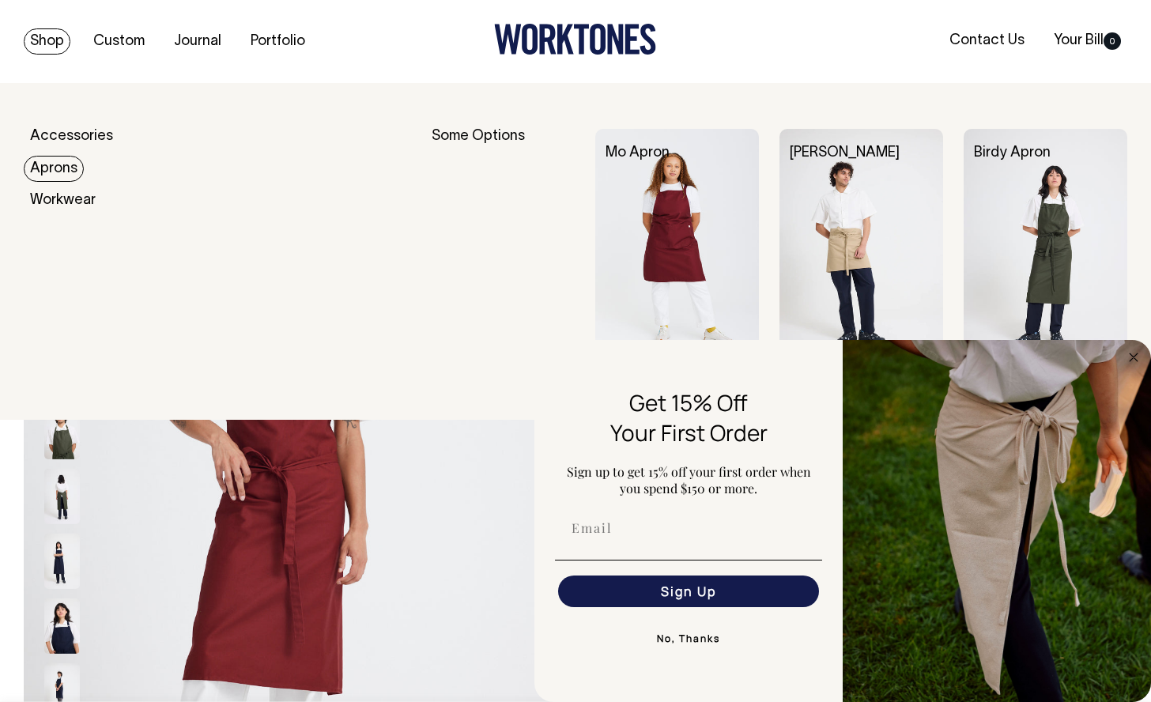
click at [44, 167] on link "Aprons" at bounding box center [54, 169] width 60 height 26
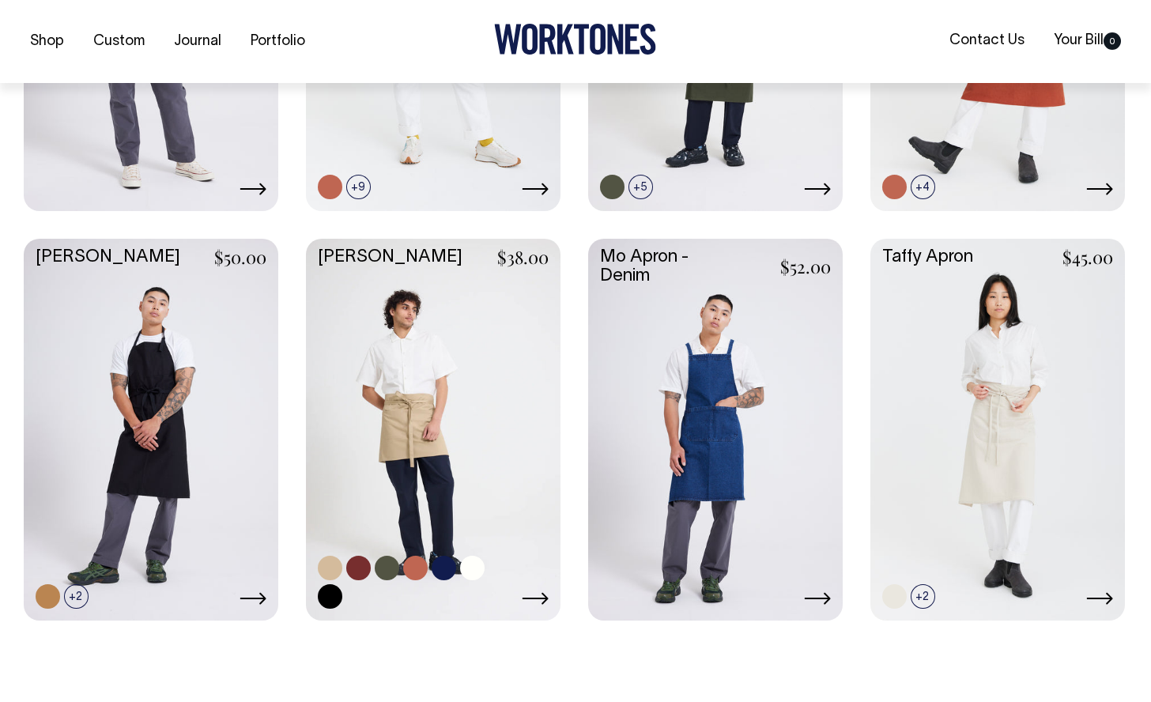
scroll to position [658, 0]
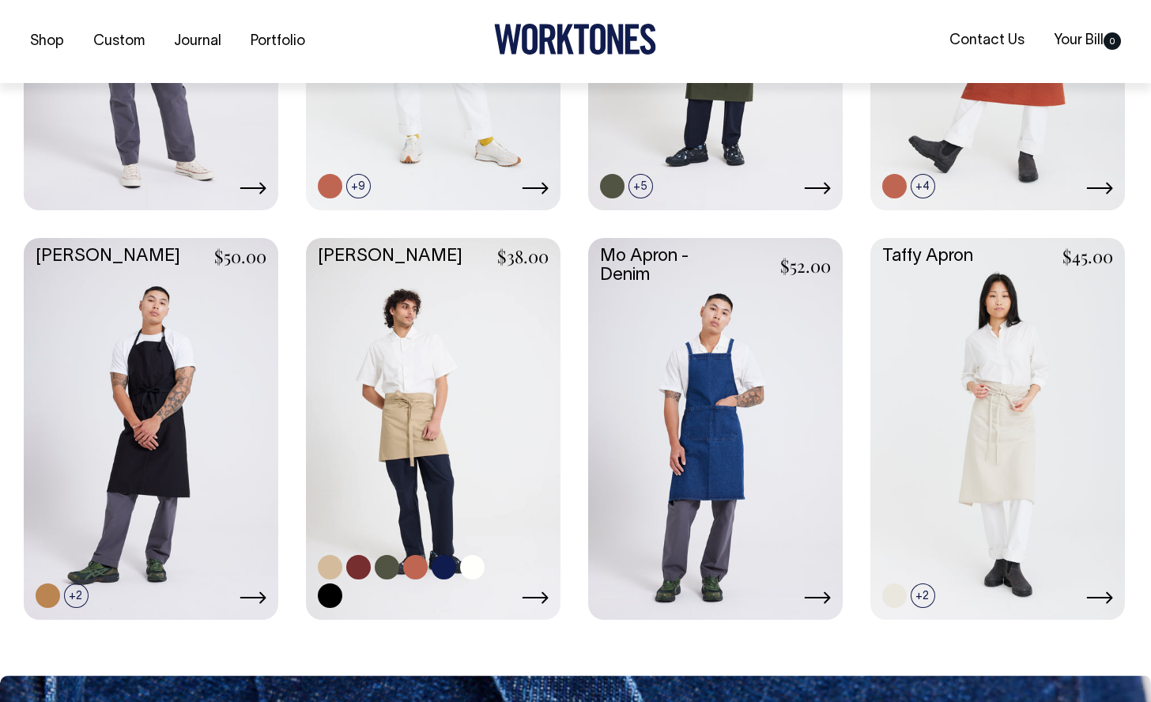
click at [420, 421] on link at bounding box center [433, 427] width 255 height 379
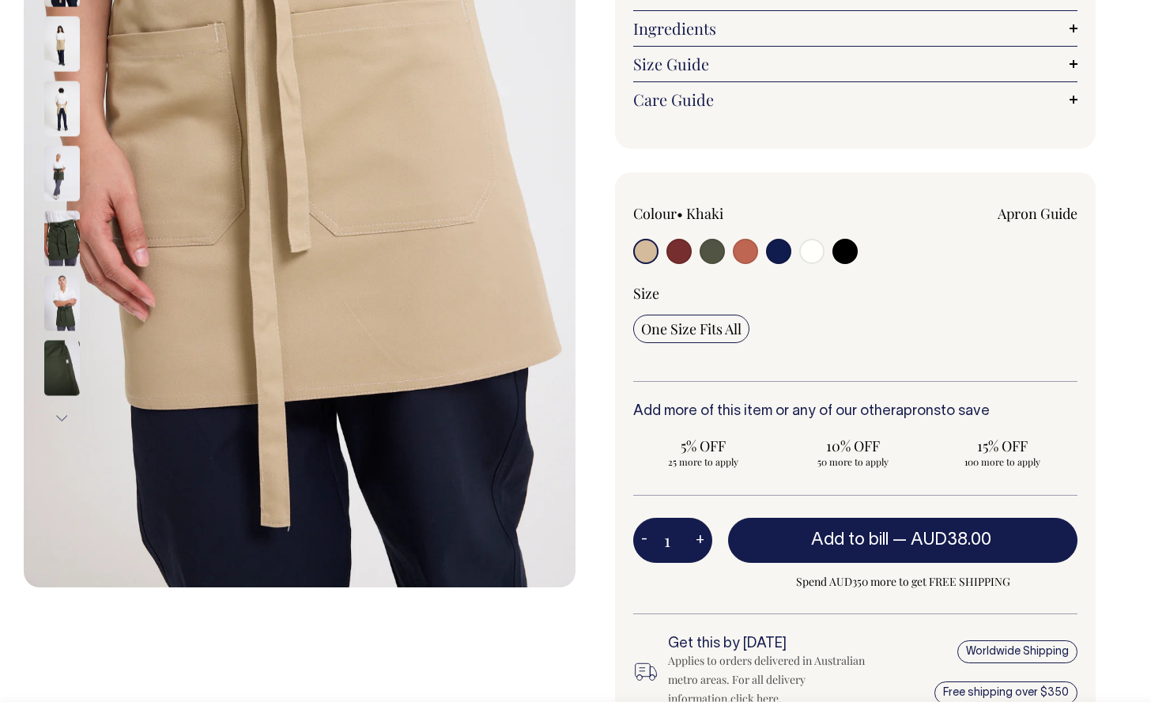
scroll to position [323, 0]
click at [668, 59] on link "Size Guide" at bounding box center [855, 64] width 444 height 19
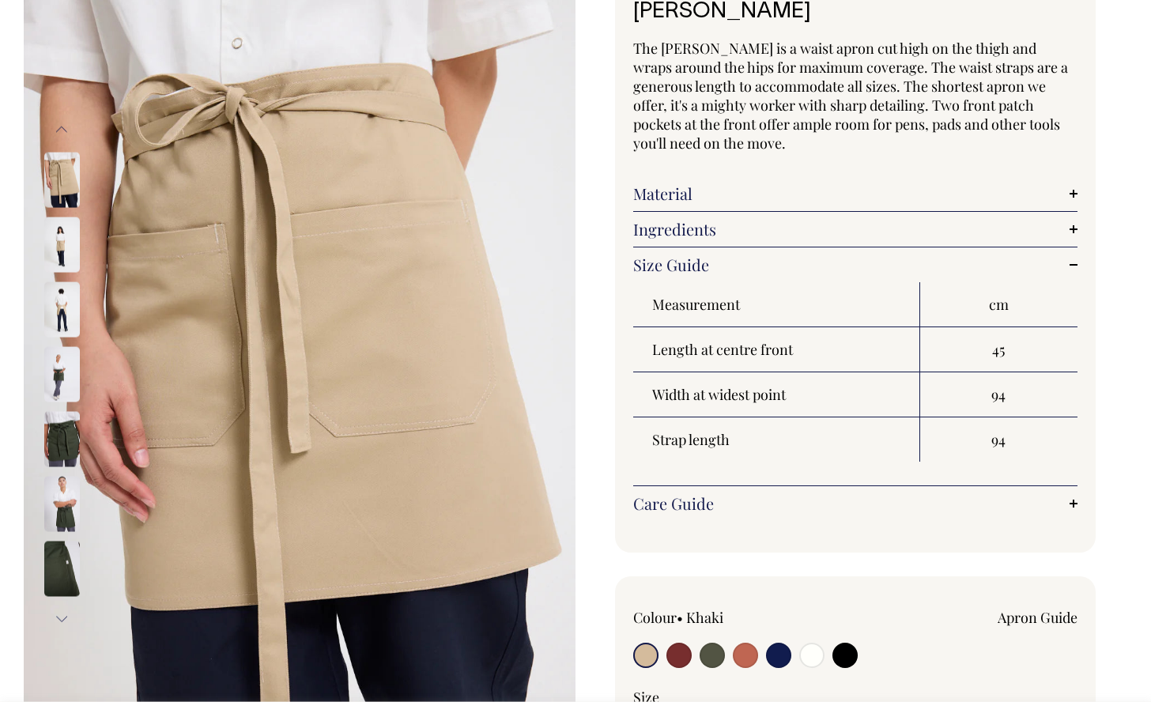
scroll to position [123, 0]
click at [56, 426] on img at bounding box center [62, 438] width 36 height 55
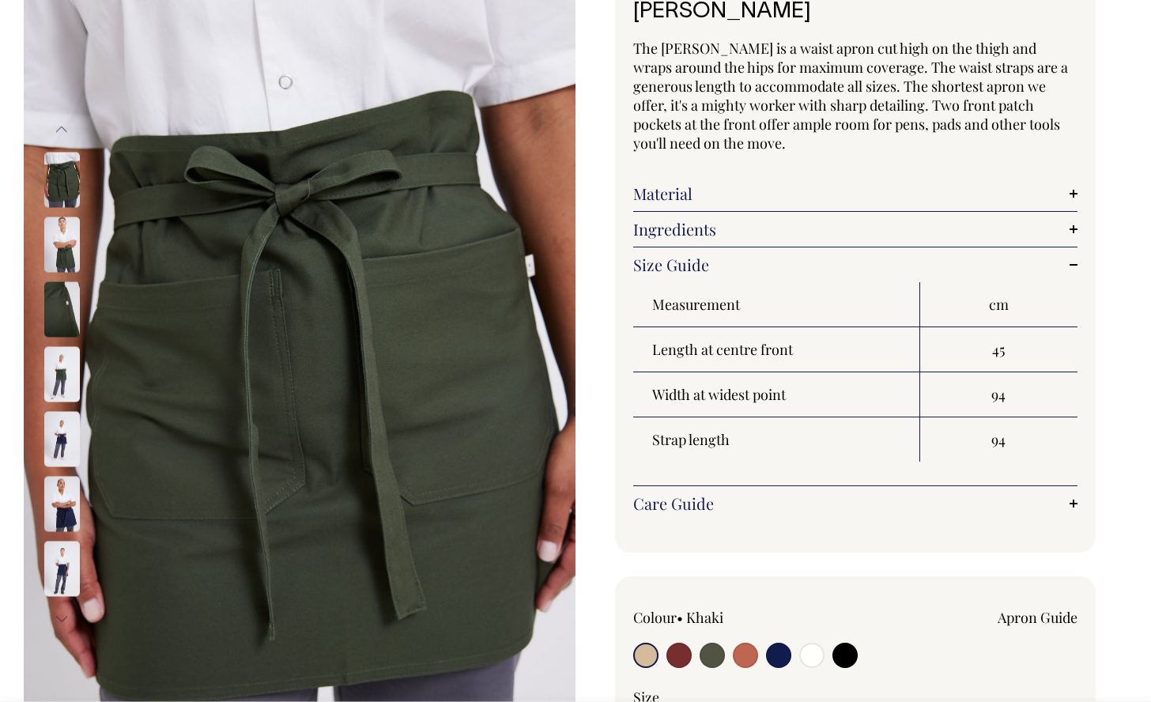
click at [74, 242] on img at bounding box center [62, 244] width 36 height 55
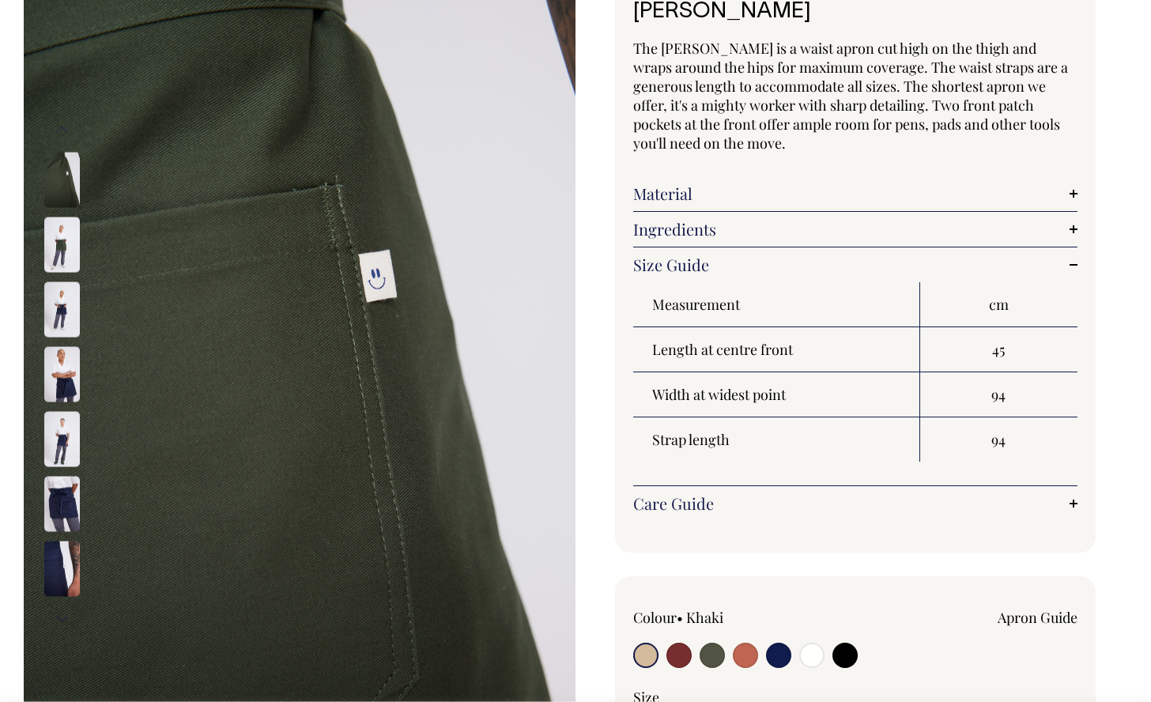
click at [56, 249] on img at bounding box center [62, 244] width 36 height 55
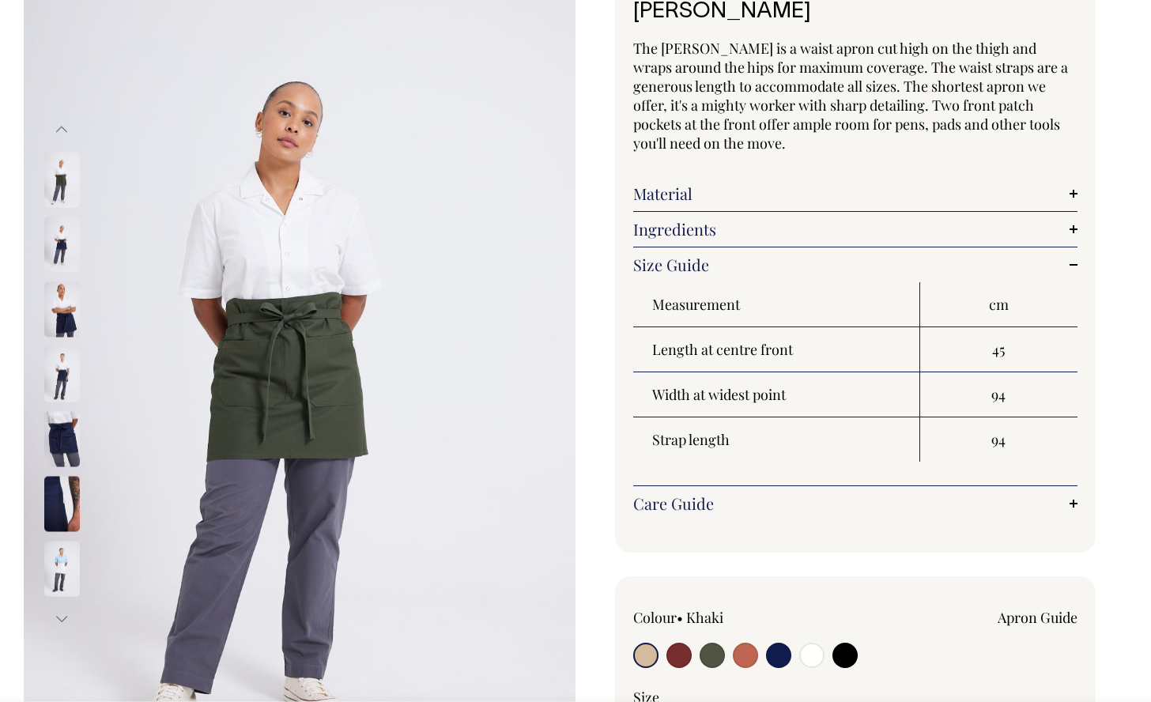
click at [62, 181] on img at bounding box center [62, 179] width 36 height 55
click at [62, 123] on button "Previous" at bounding box center [62, 130] width 24 height 36
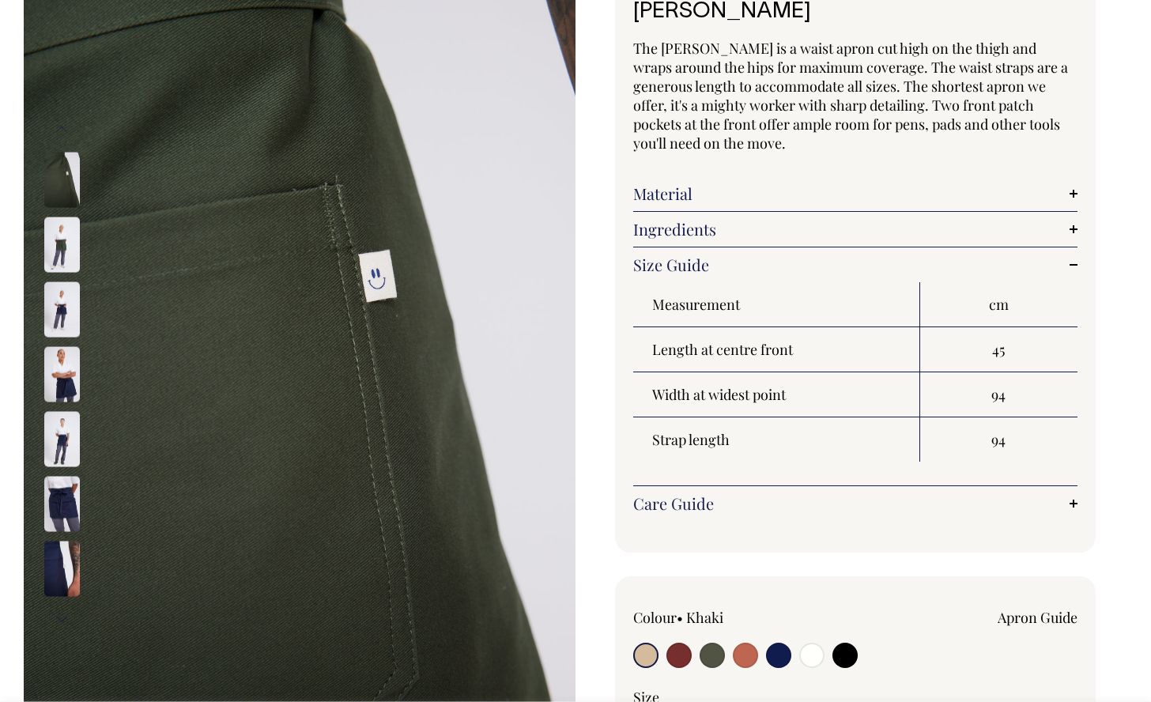
click at [60, 135] on button "Previous" at bounding box center [62, 130] width 24 height 36
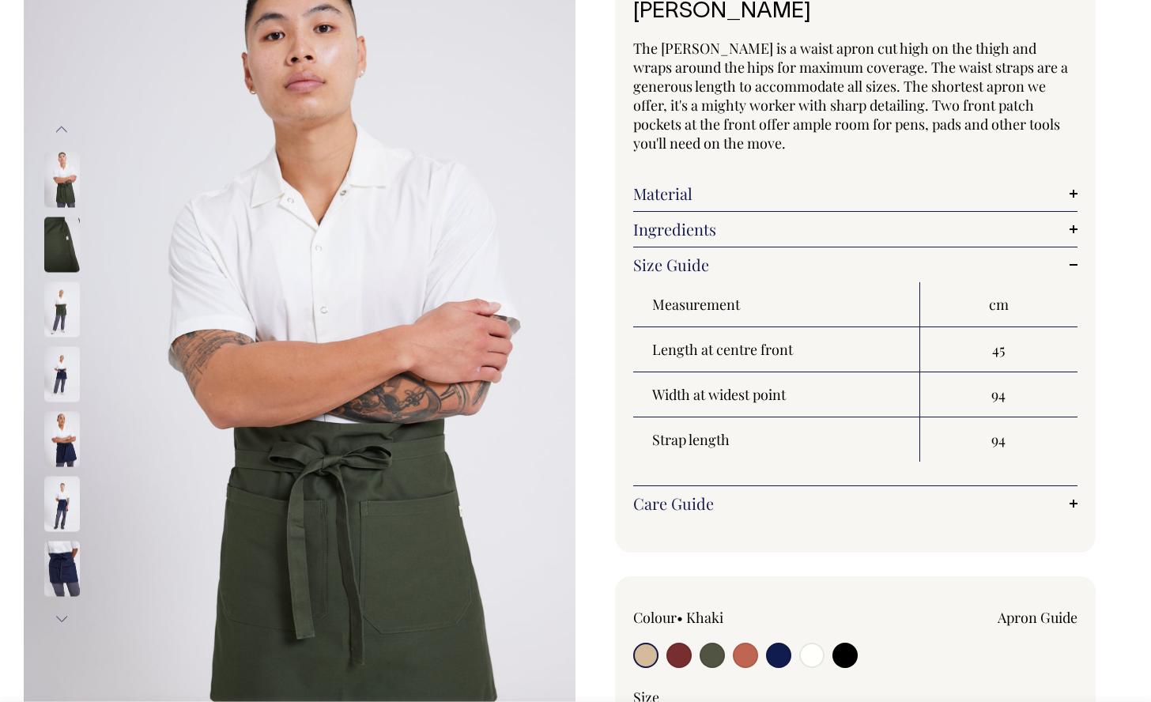
click at [65, 127] on button "Previous" at bounding box center [62, 130] width 24 height 36
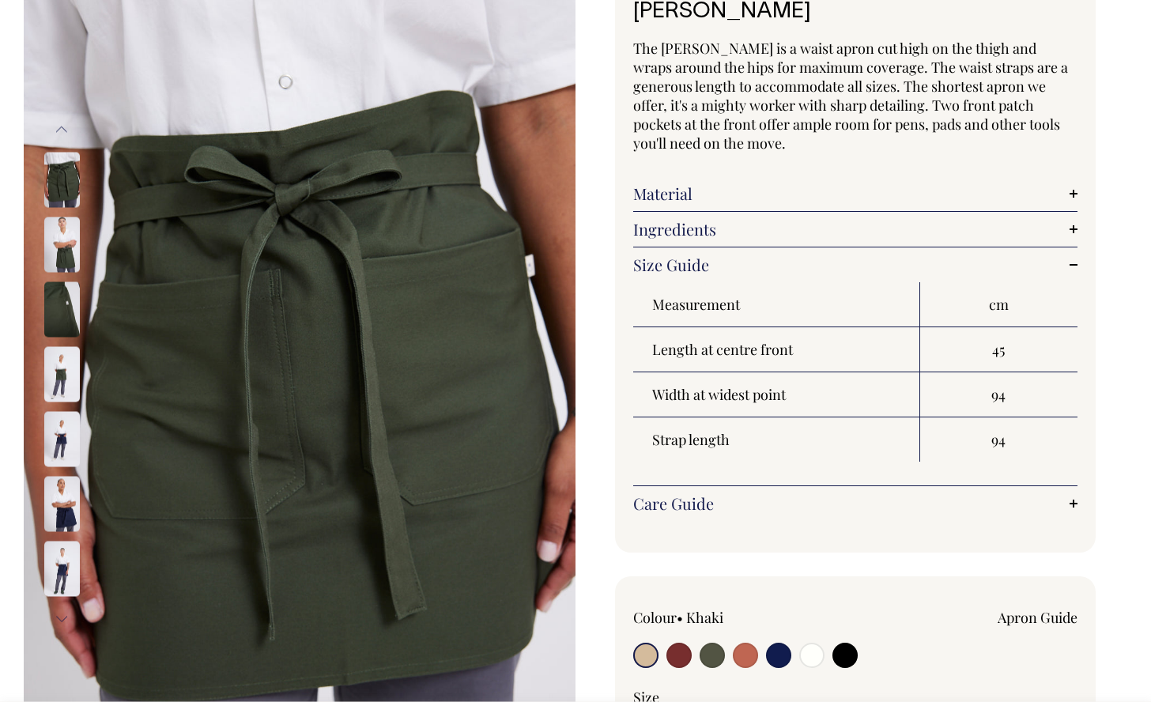
click at [65, 127] on button "Previous" at bounding box center [62, 130] width 24 height 36
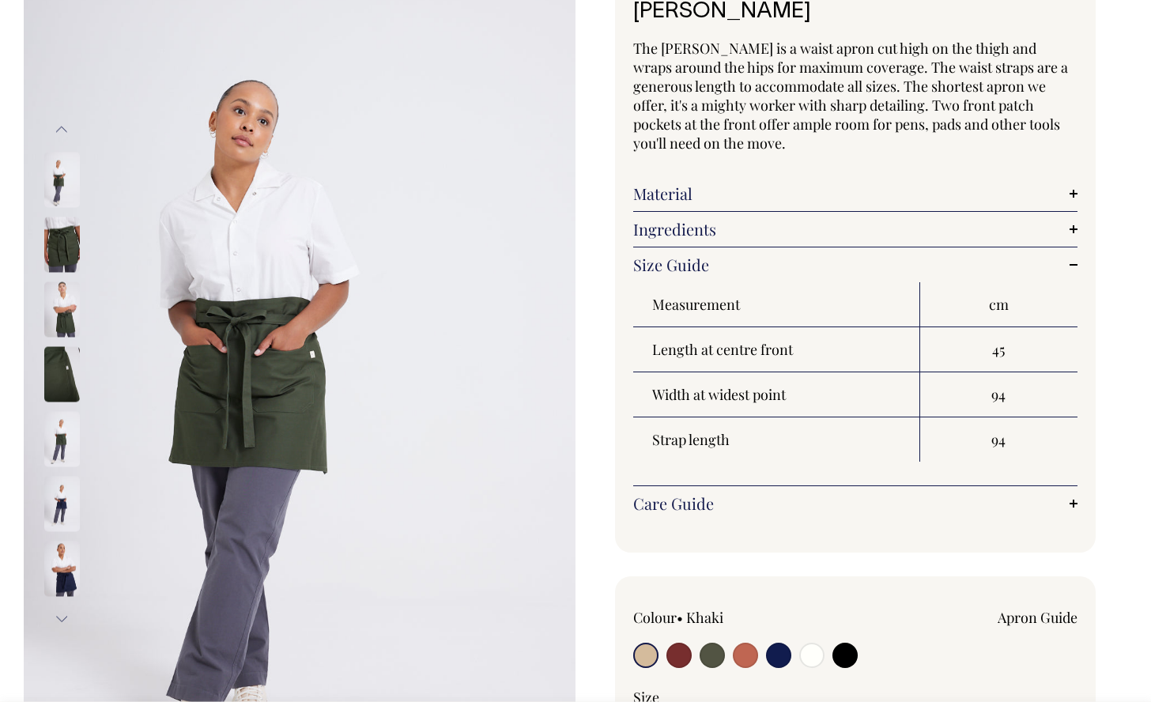
click at [676, 188] on link "Material" at bounding box center [855, 193] width 444 height 19
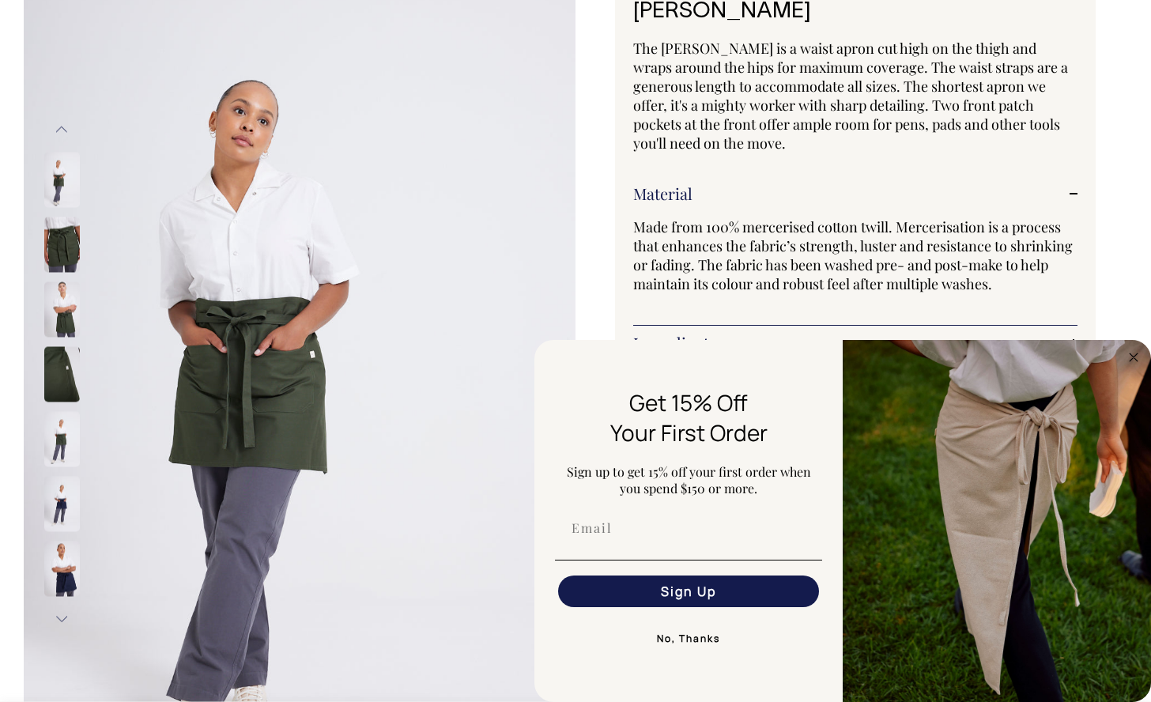
click at [110, 136] on div "Previous" at bounding box center [82, 374] width 79 height 524
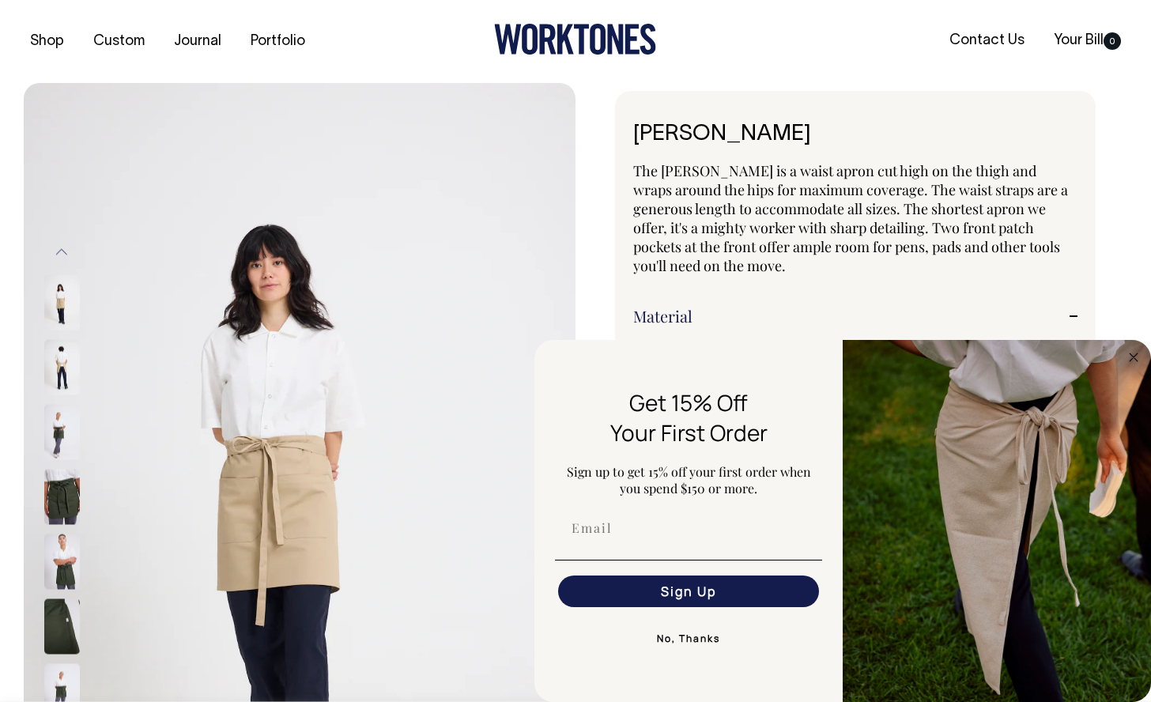
scroll to position [0, 0]
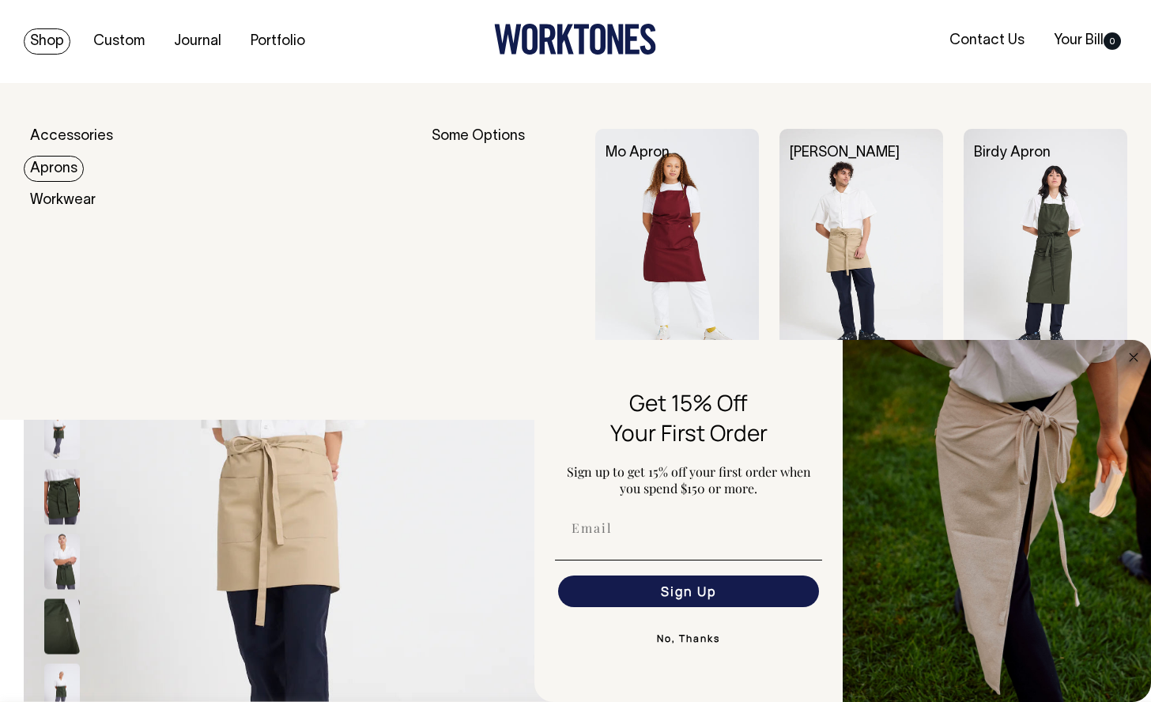
click at [48, 173] on link "Aprons" at bounding box center [54, 169] width 60 height 26
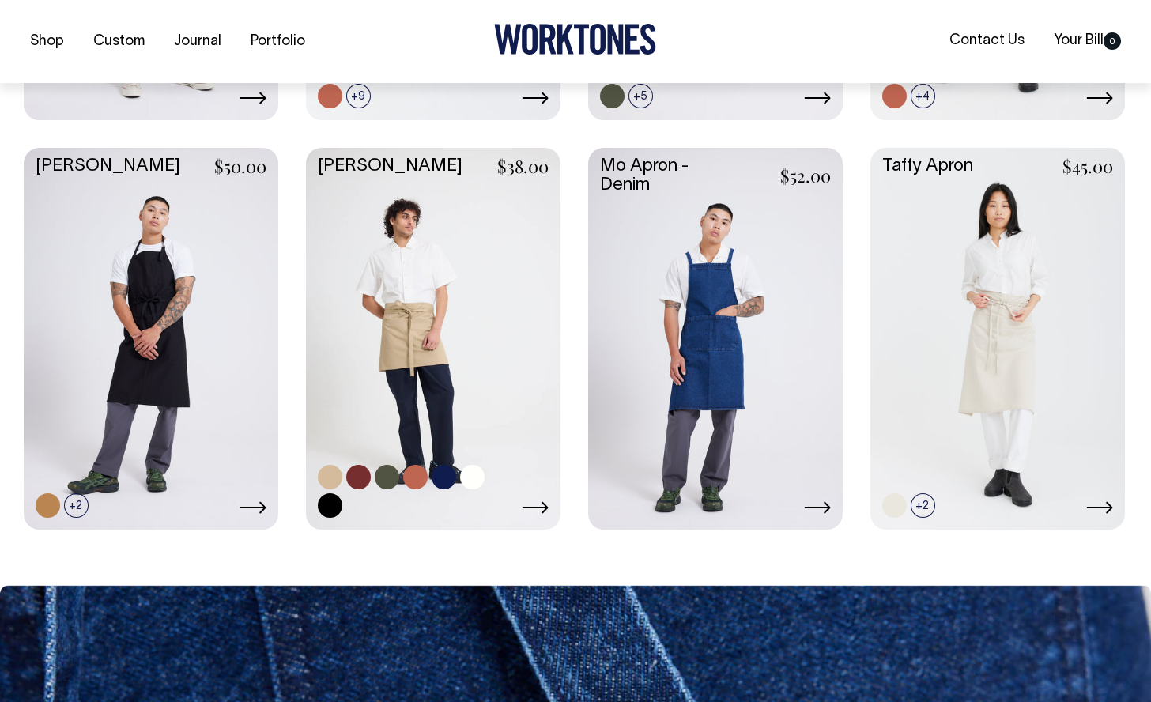
scroll to position [749, 0]
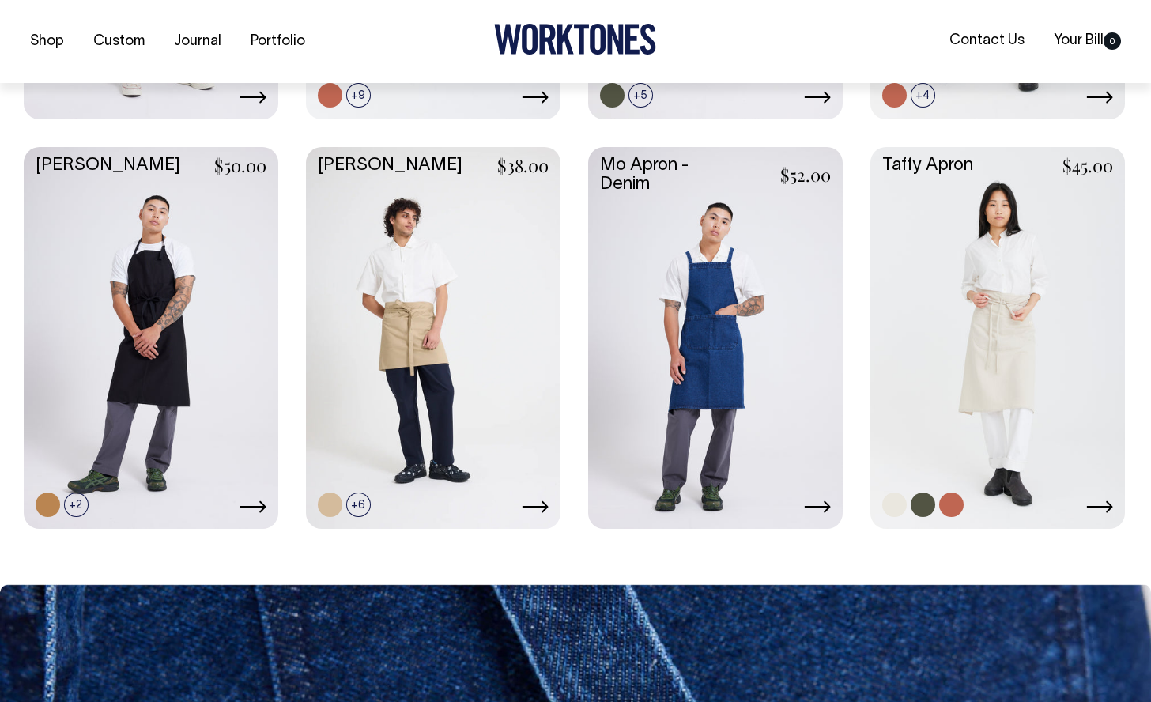
click at [995, 371] on link at bounding box center [997, 336] width 255 height 379
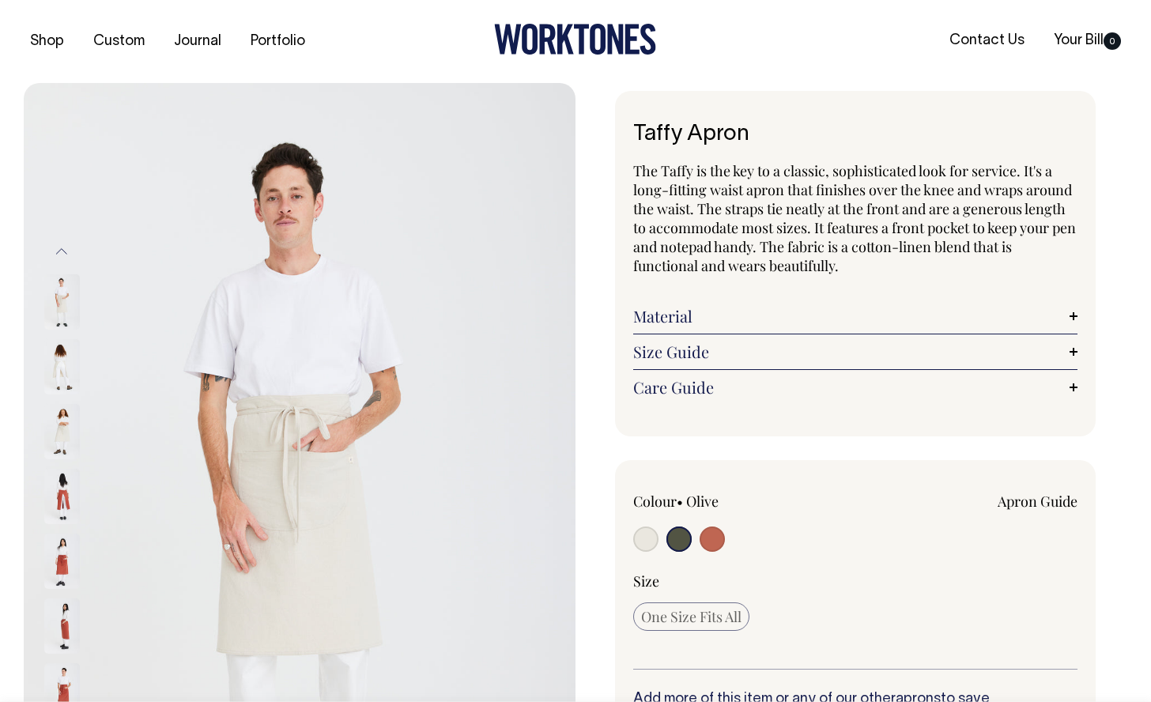
click at [679, 537] on input "radio" at bounding box center [679, 539] width 25 height 25
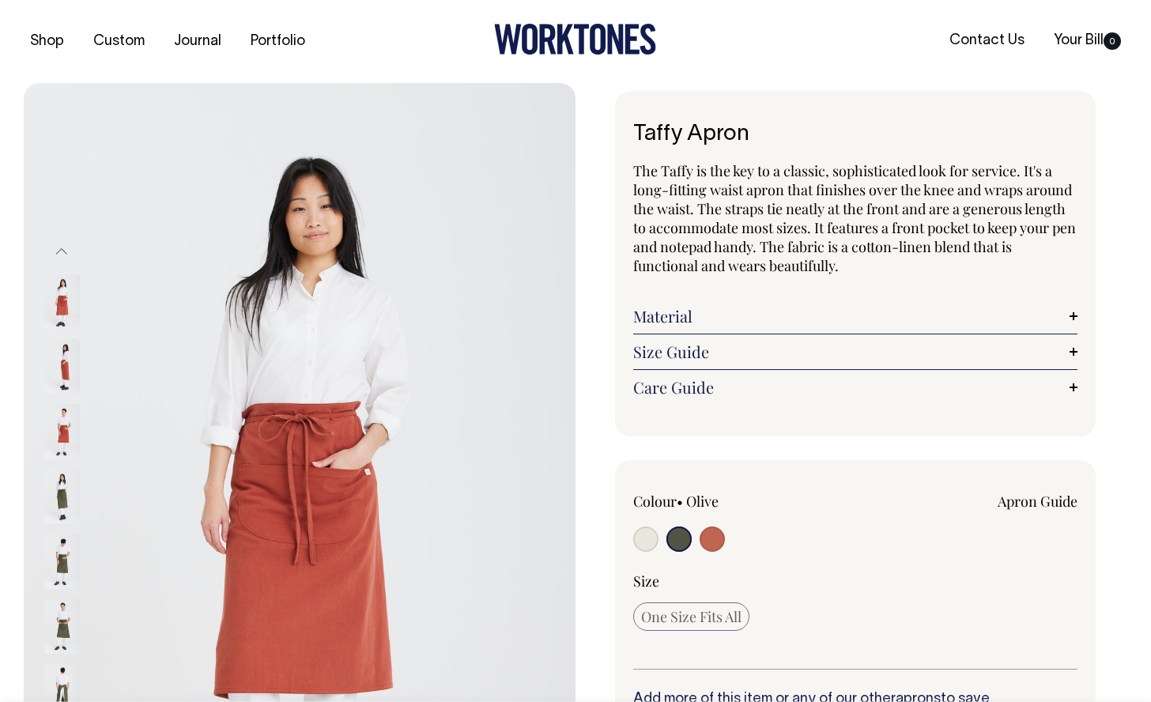
click at [60, 508] on img at bounding box center [62, 496] width 36 height 55
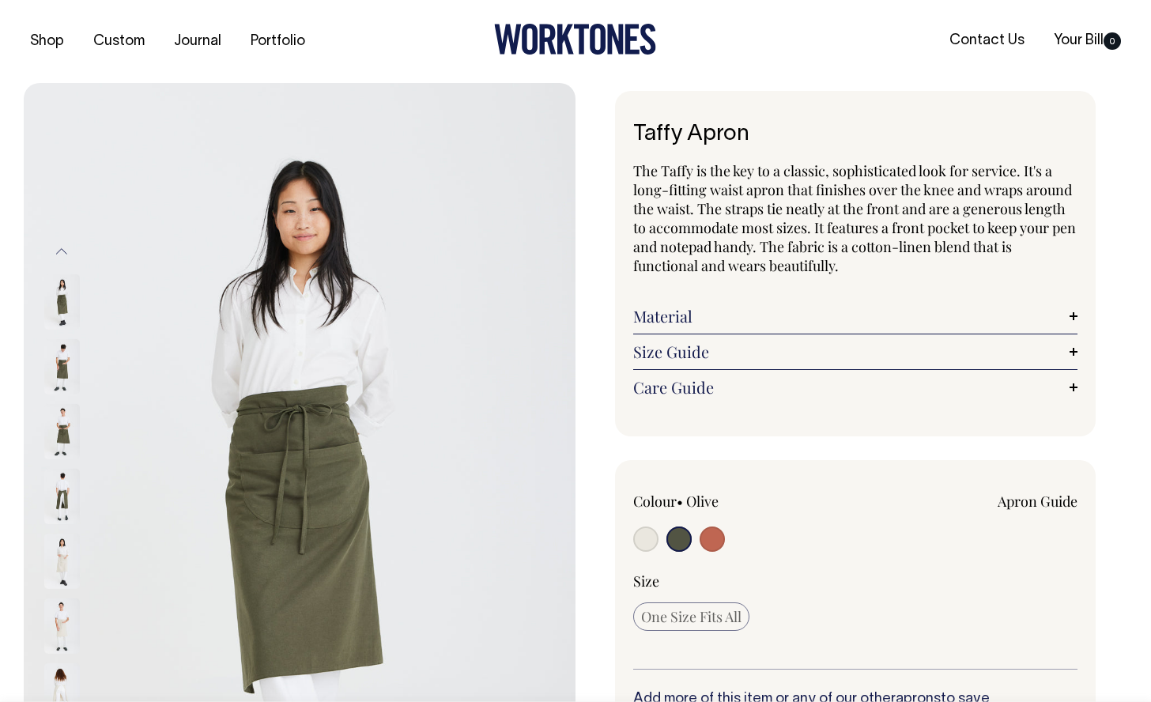
click at [708, 348] on link "Size Guide" at bounding box center [855, 351] width 444 height 19
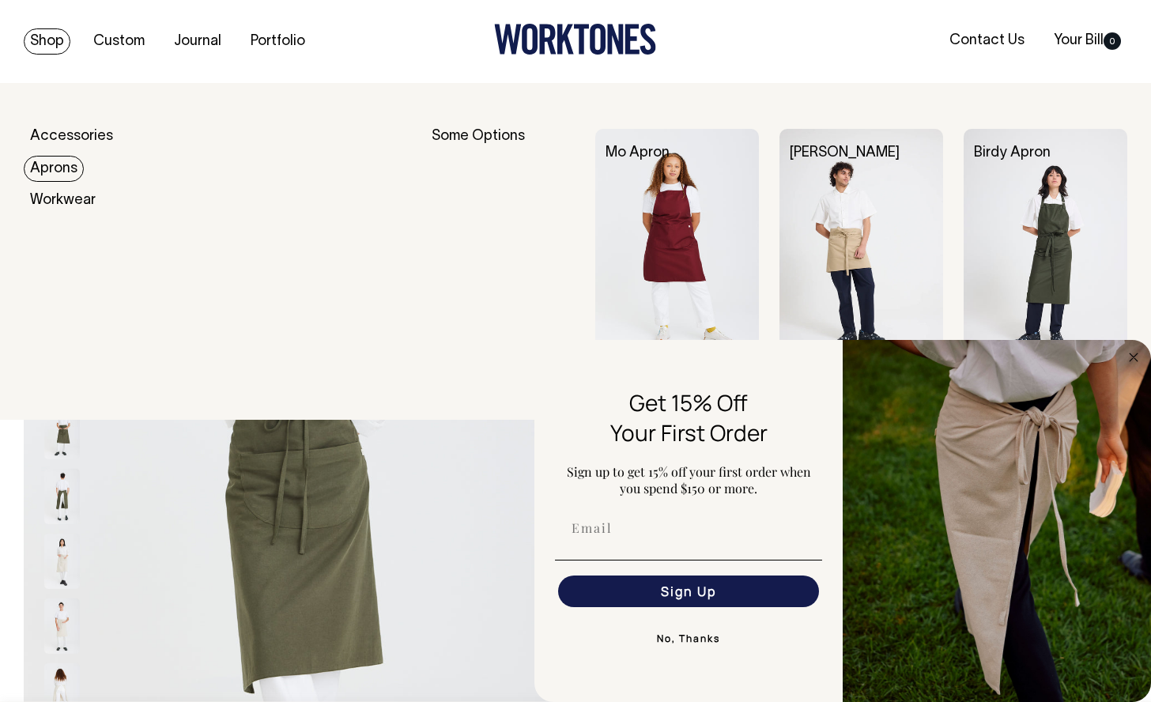
click at [74, 164] on link "Aprons" at bounding box center [54, 169] width 60 height 26
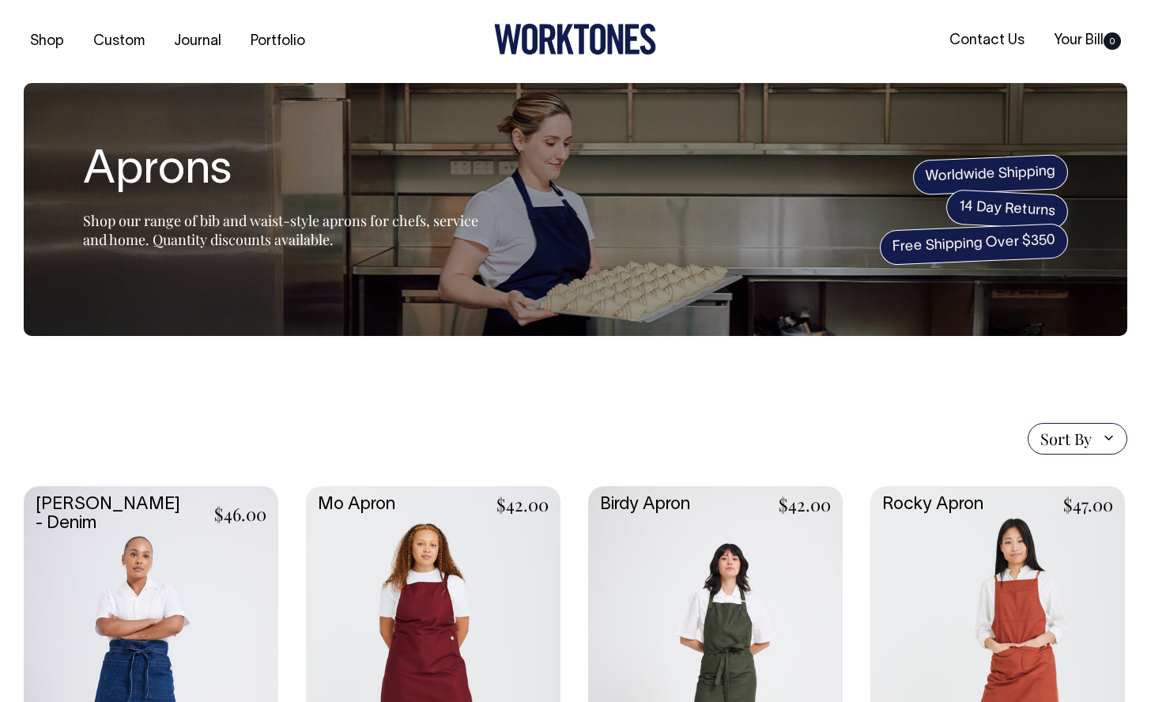
click at [682, 580] on link at bounding box center [715, 675] width 255 height 379
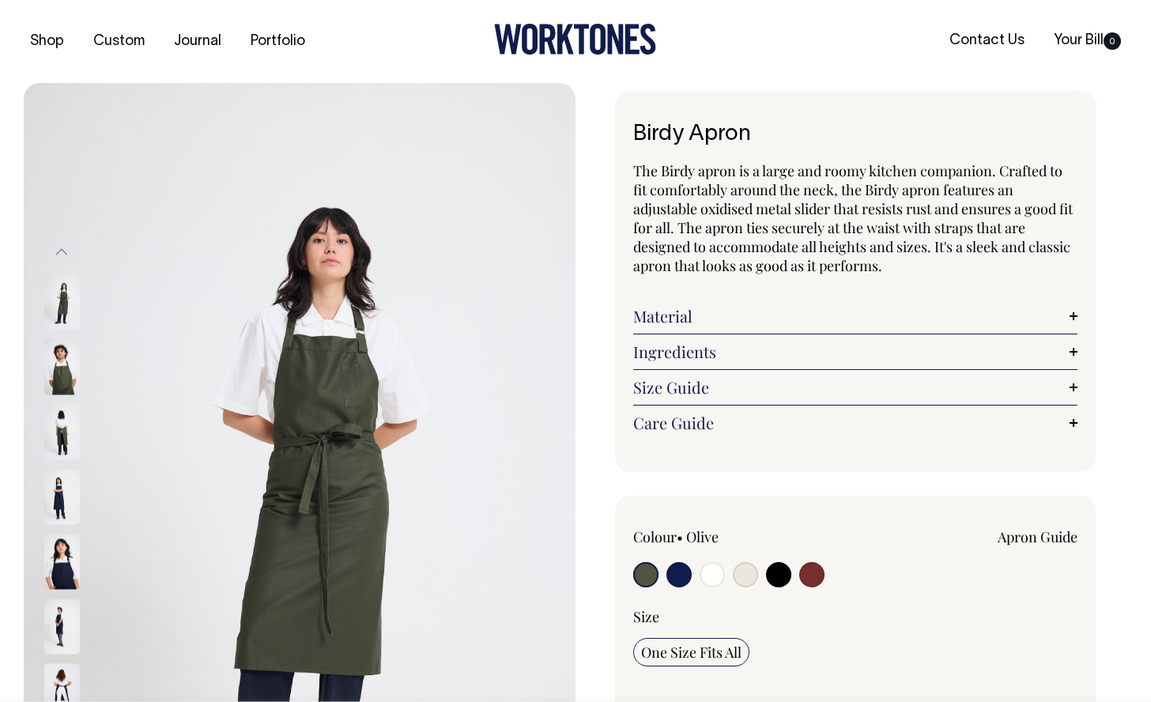
click at [671, 388] on link "Size Guide" at bounding box center [855, 387] width 444 height 19
